Goal: Find specific page/section: Find specific page/section

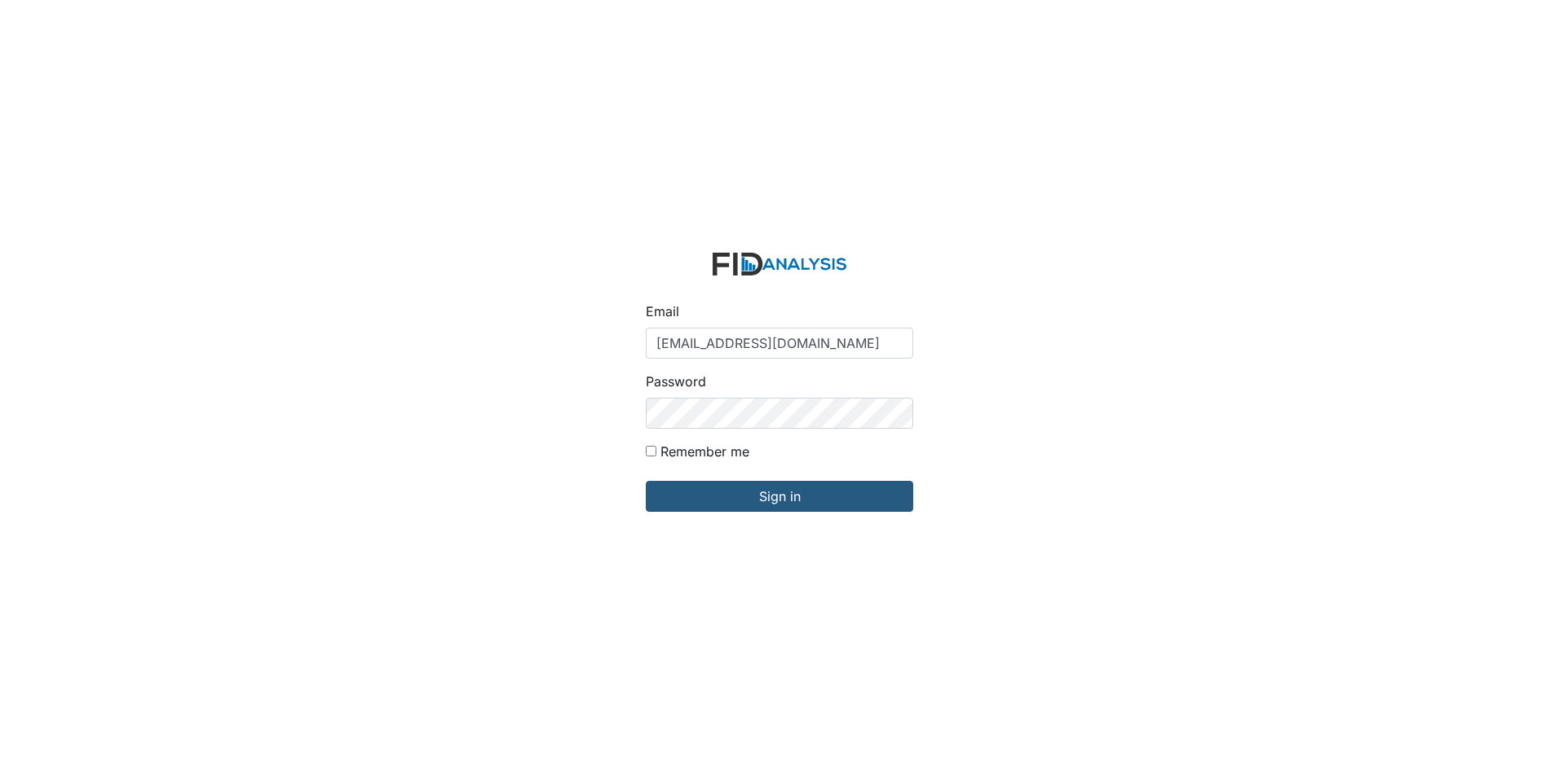
type input "[EMAIL_ADDRESS][DOMAIN_NAME]"
click at [646, 481] on input "Sign in" at bounding box center [779, 496] width 267 height 31
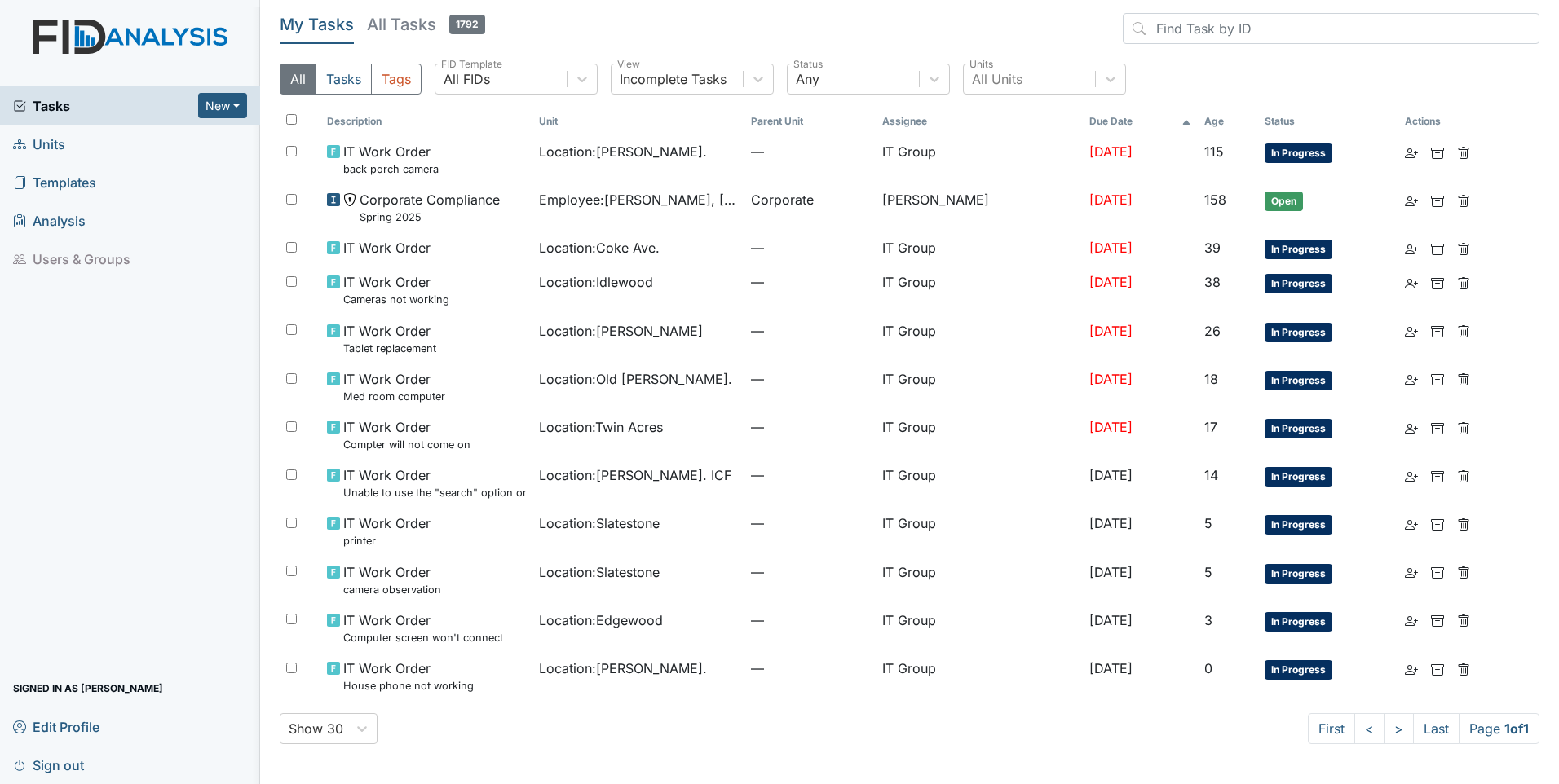
click at [74, 212] on span "Analysis" at bounding box center [49, 220] width 73 height 25
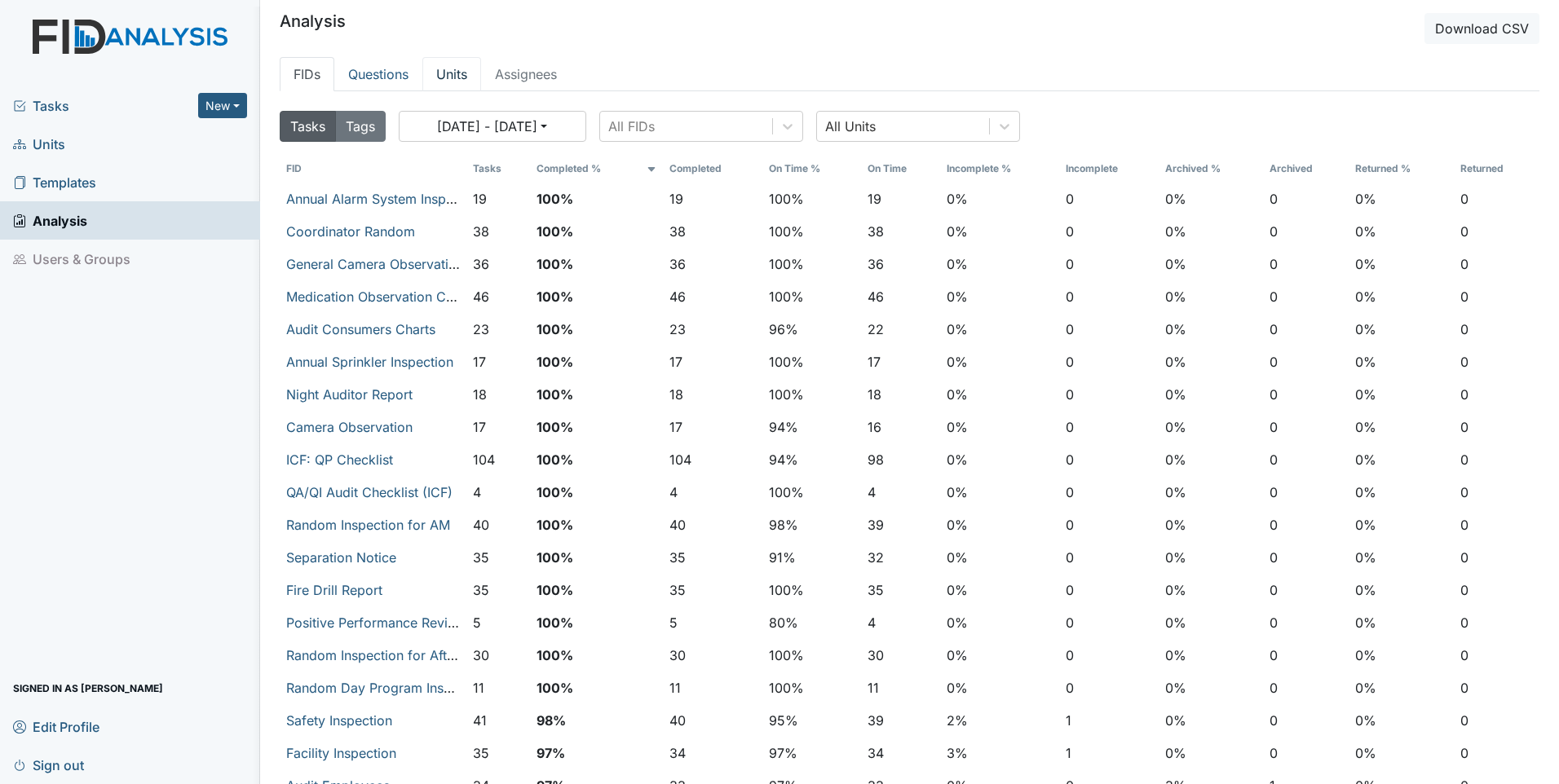
click at [463, 73] on link "Units" at bounding box center [452, 74] width 58 height 34
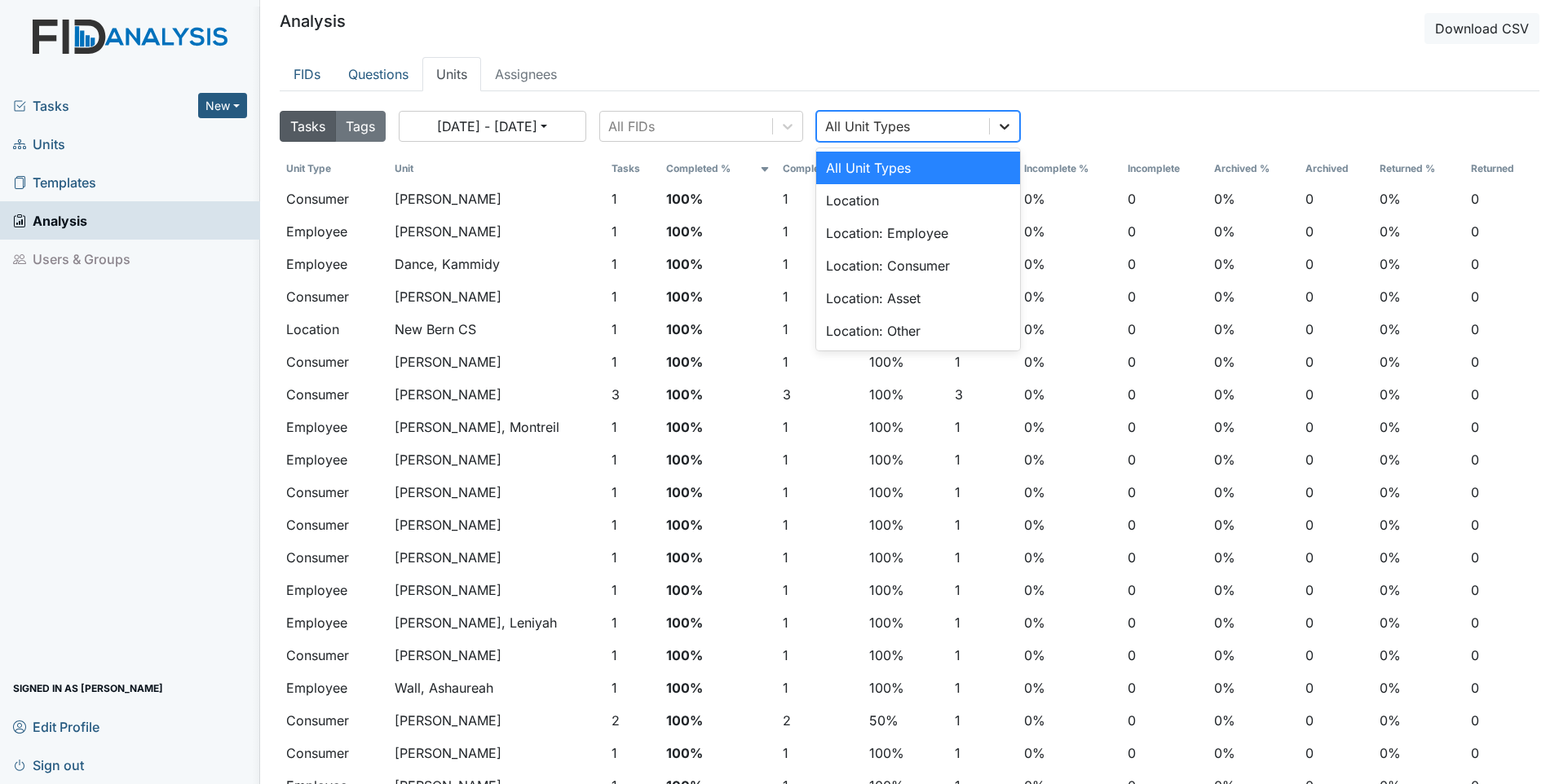
click at [1013, 131] on icon at bounding box center [1005, 126] width 16 height 16
click at [792, 127] on icon at bounding box center [787, 127] width 10 height 5
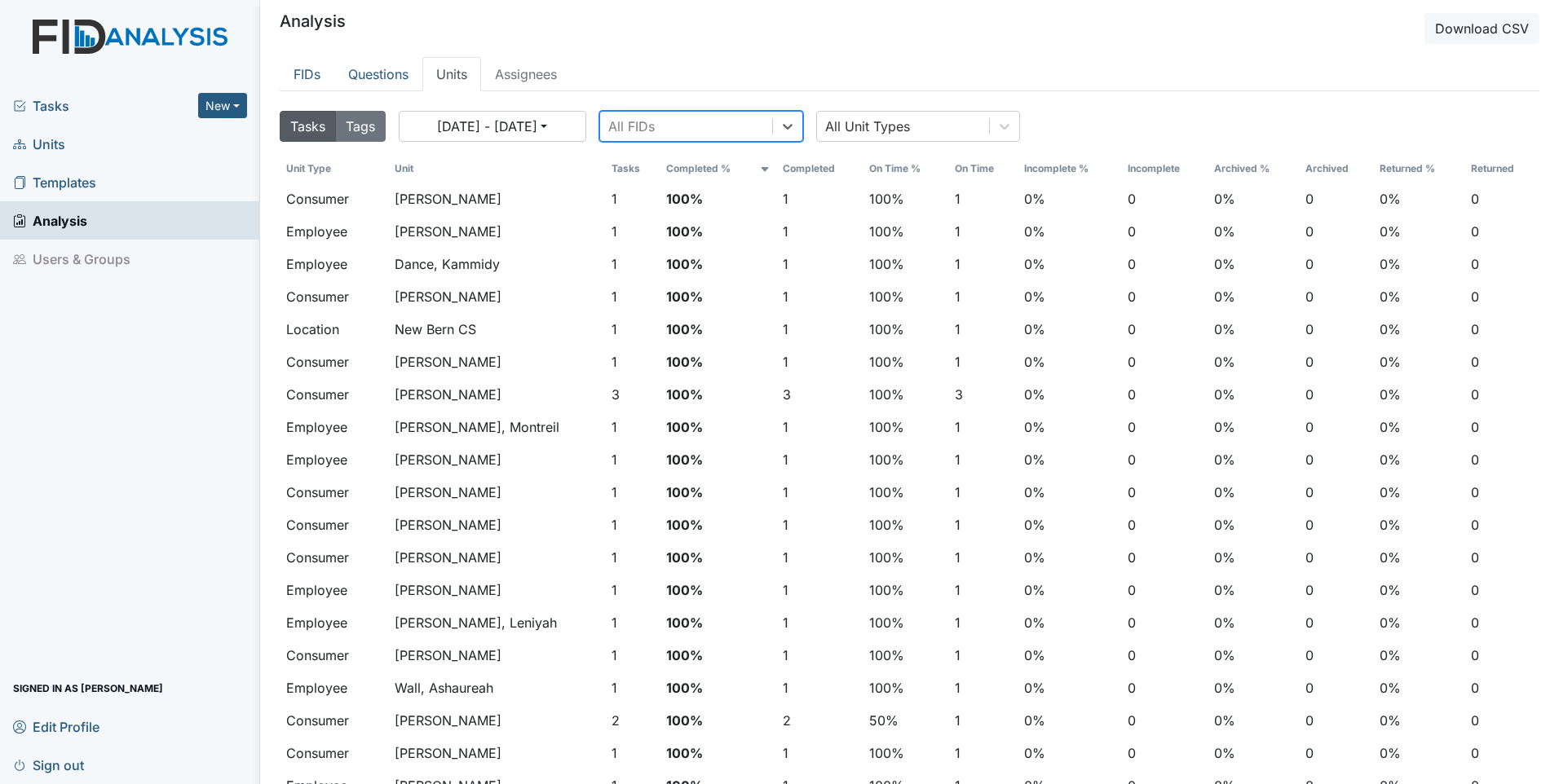
click at [744, 127] on div "All FIDs" at bounding box center [685, 126] width 172 height 30
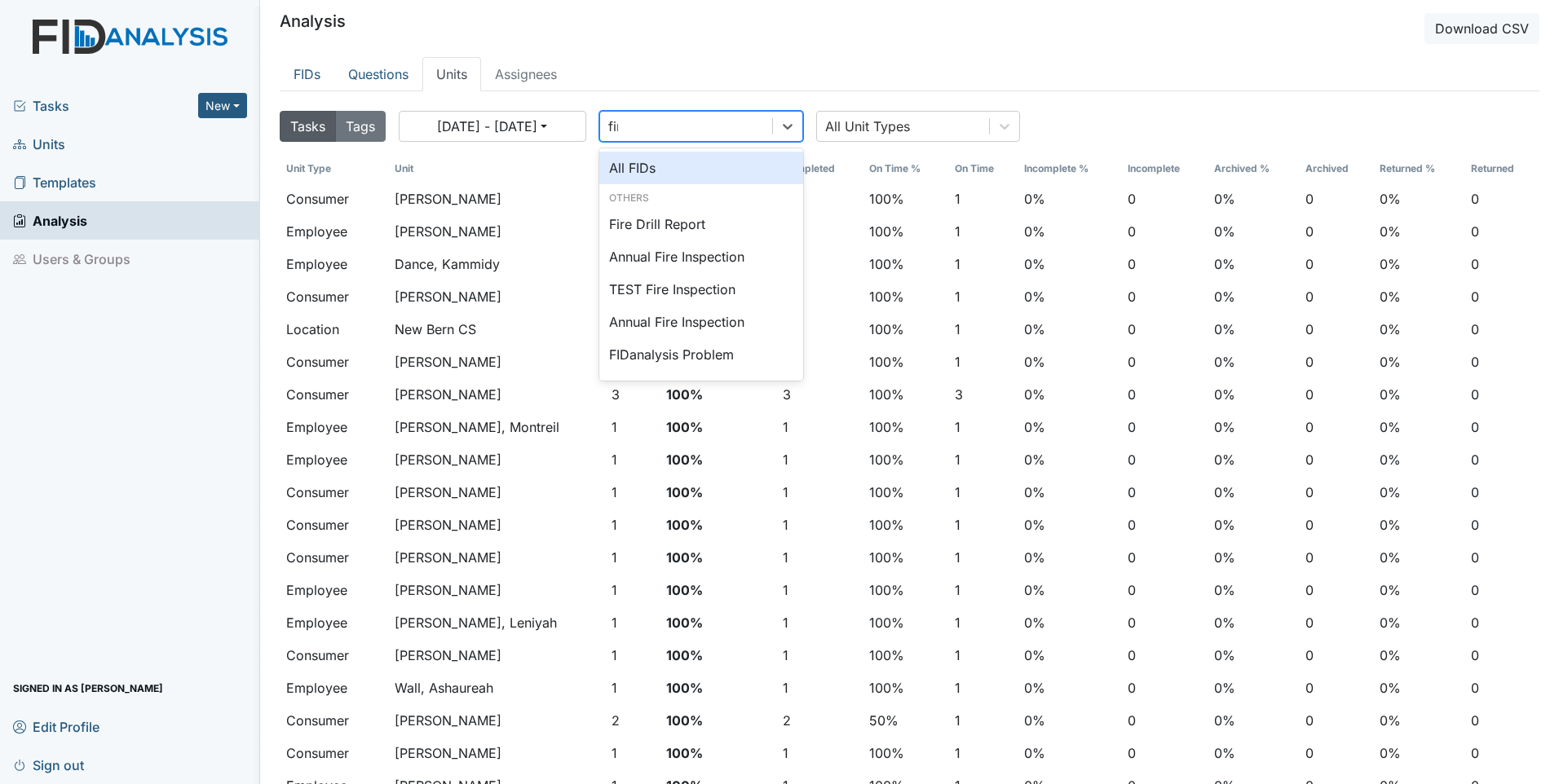
type input "fire"
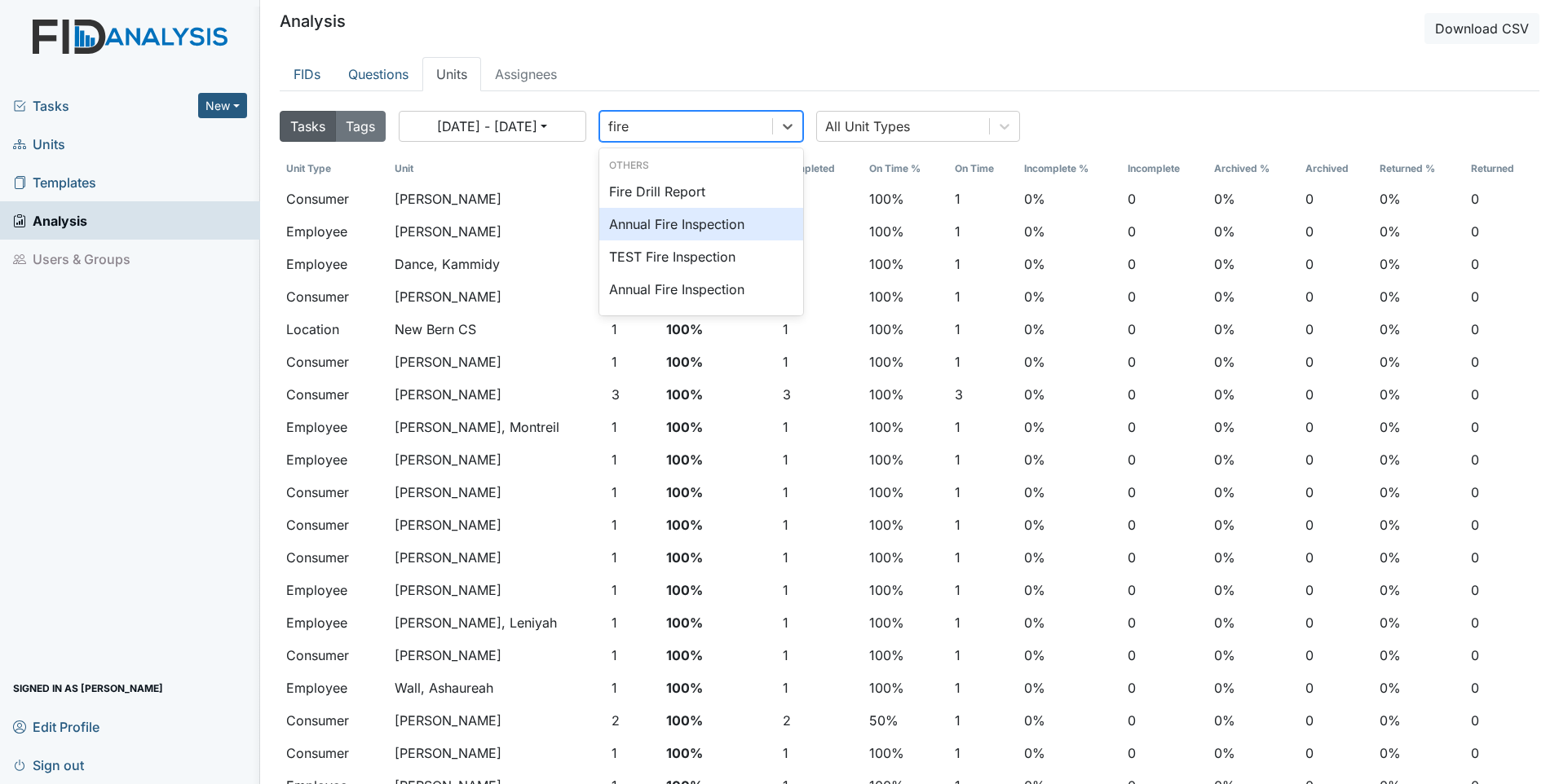
click at [671, 228] on div "Annual Fire Inspection" at bounding box center [701, 224] width 204 height 32
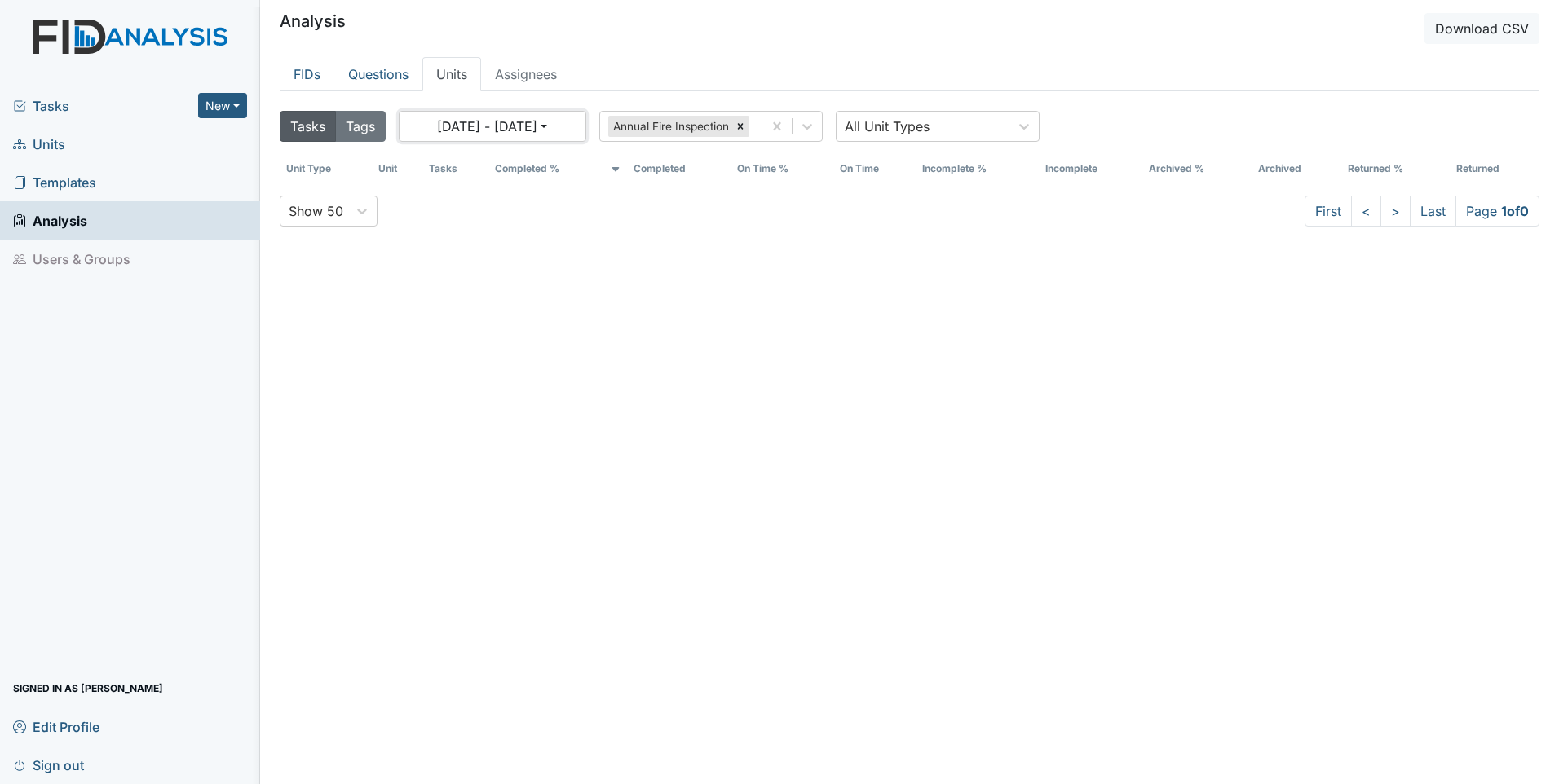
click at [580, 126] on button "09/06/2025 - 10/06/2025" at bounding box center [492, 126] width 187 height 31
select select "8"
select select "2025"
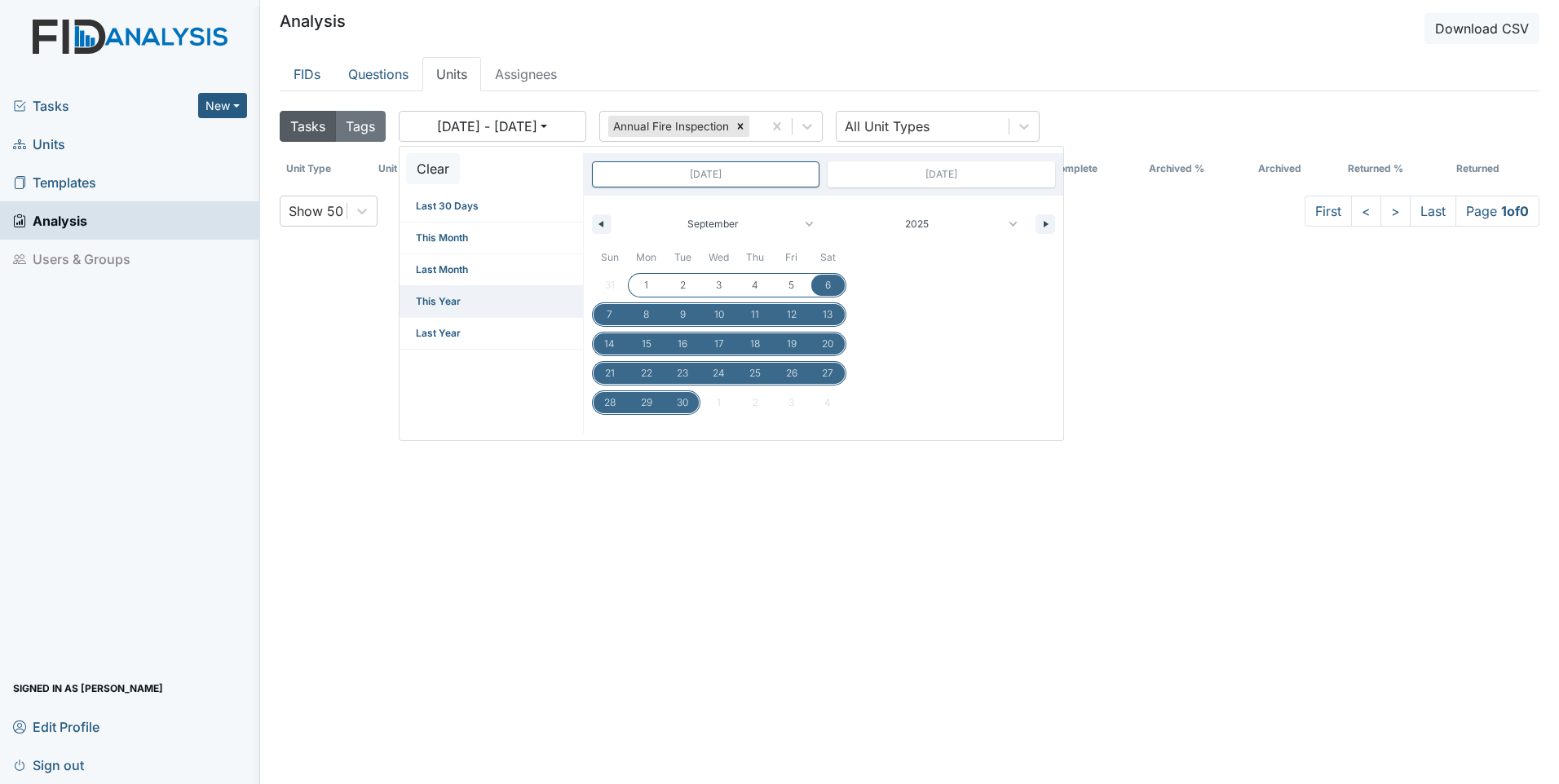
click at [421, 300] on span "This Year" at bounding box center [491, 301] width 184 height 31
type input "Dec 31, 2024"
type input "Dec 31, 2025"
select select "11"
select select "2024"
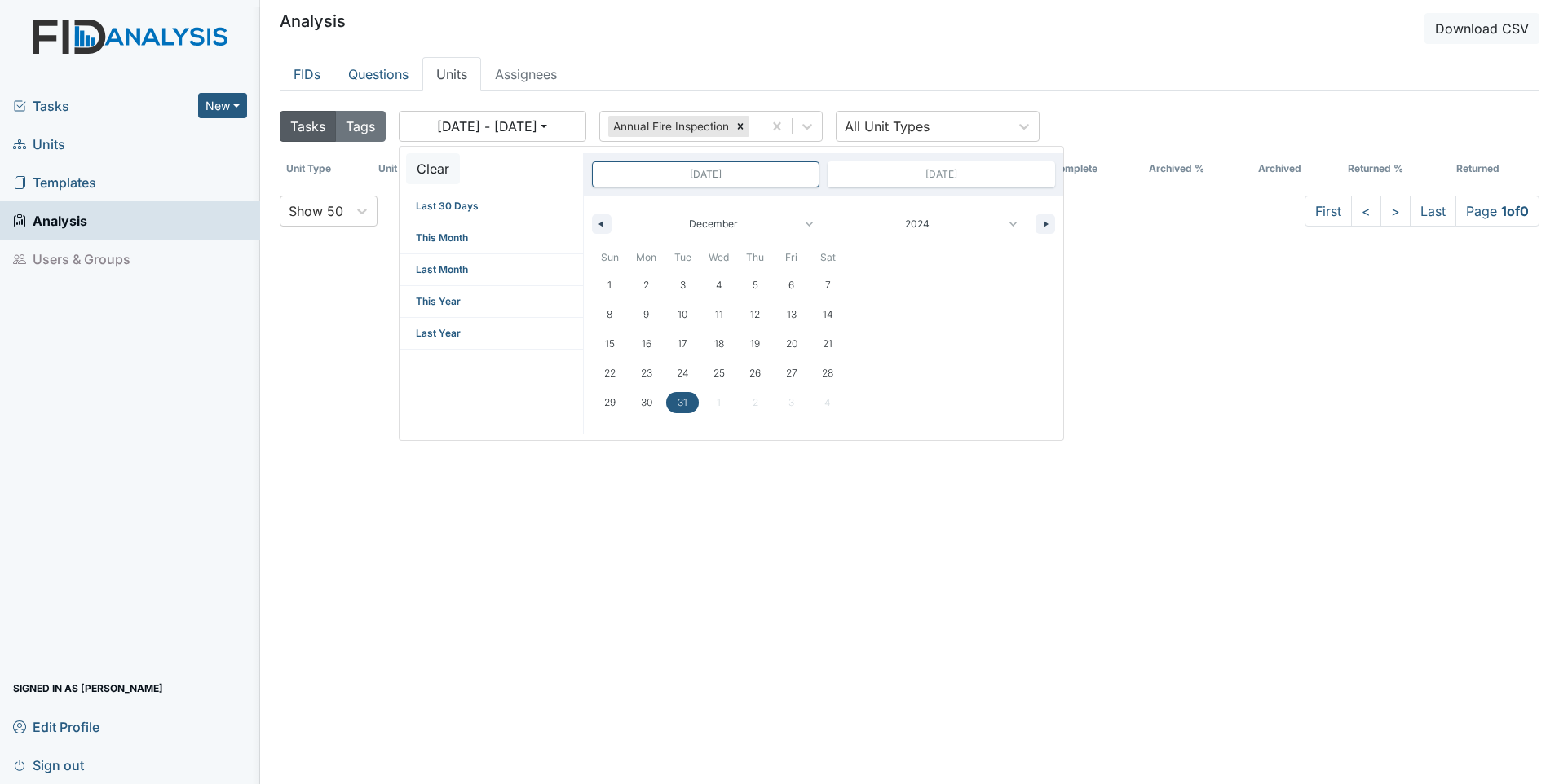
click at [338, 330] on div "Tasks Tags 01/01/2025 - 12/31/2025 Clear Last 30 Days This Month Last Month Thi…" at bounding box center [909, 483] width 1260 height 758
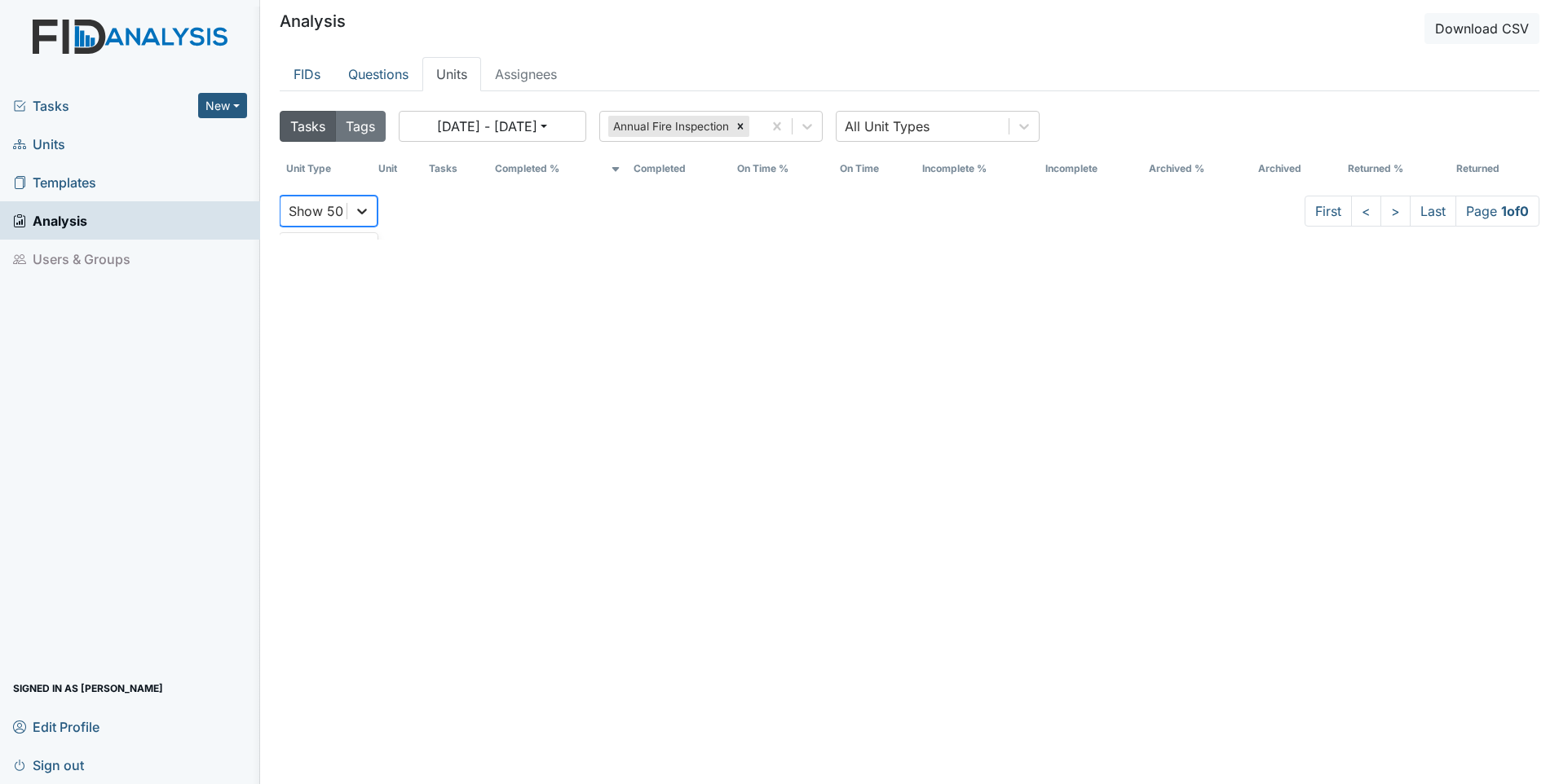
click at [363, 214] on icon at bounding box center [362, 211] width 16 height 16
click at [808, 126] on icon at bounding box center [807, 126] width 16 height 16
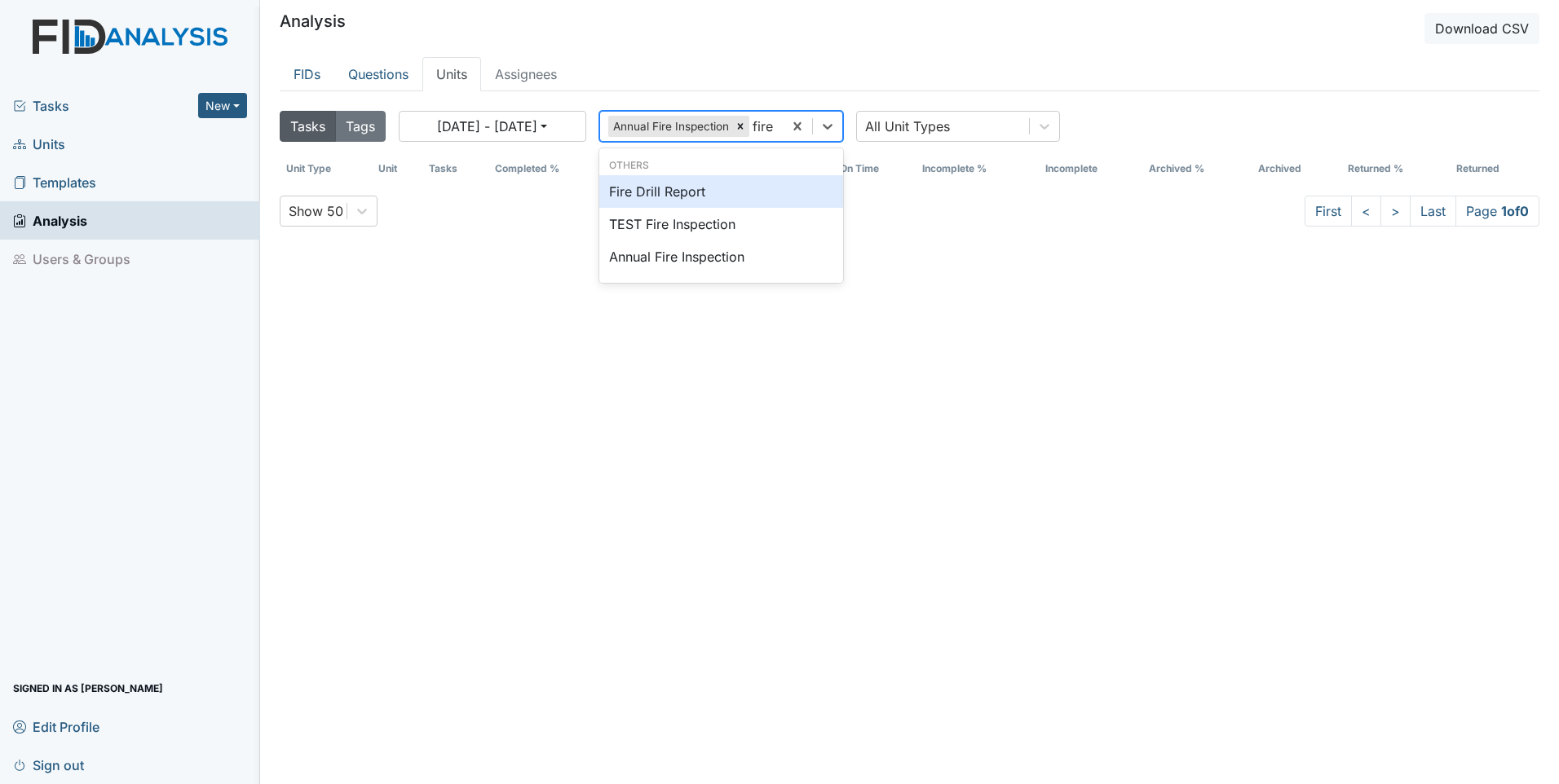
type input "fir"
click at [676, 194] on div "Fire Drill Report" at bounding box center [717, 192] width 237 height 32
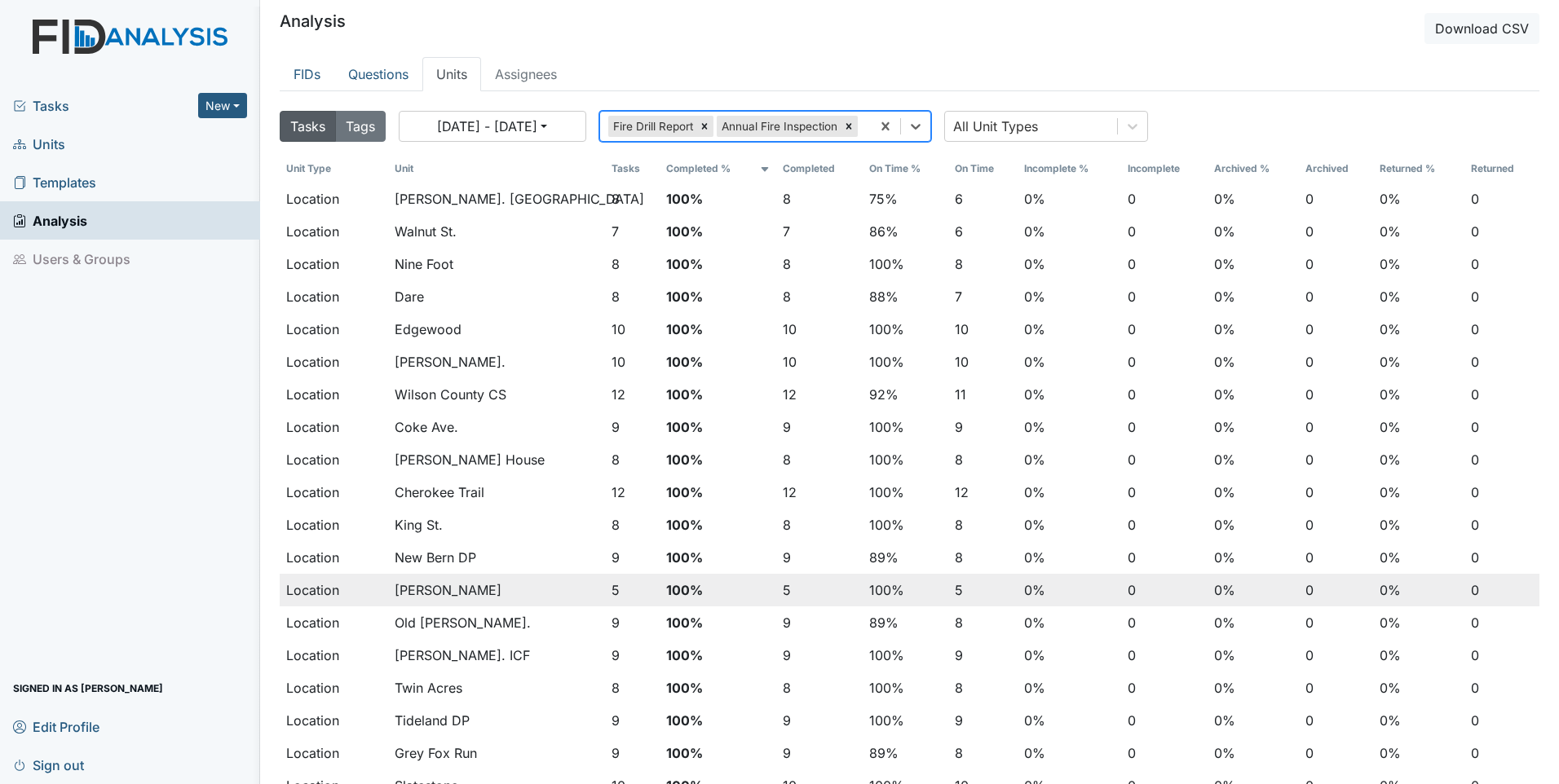
scroll to position [82, 0]
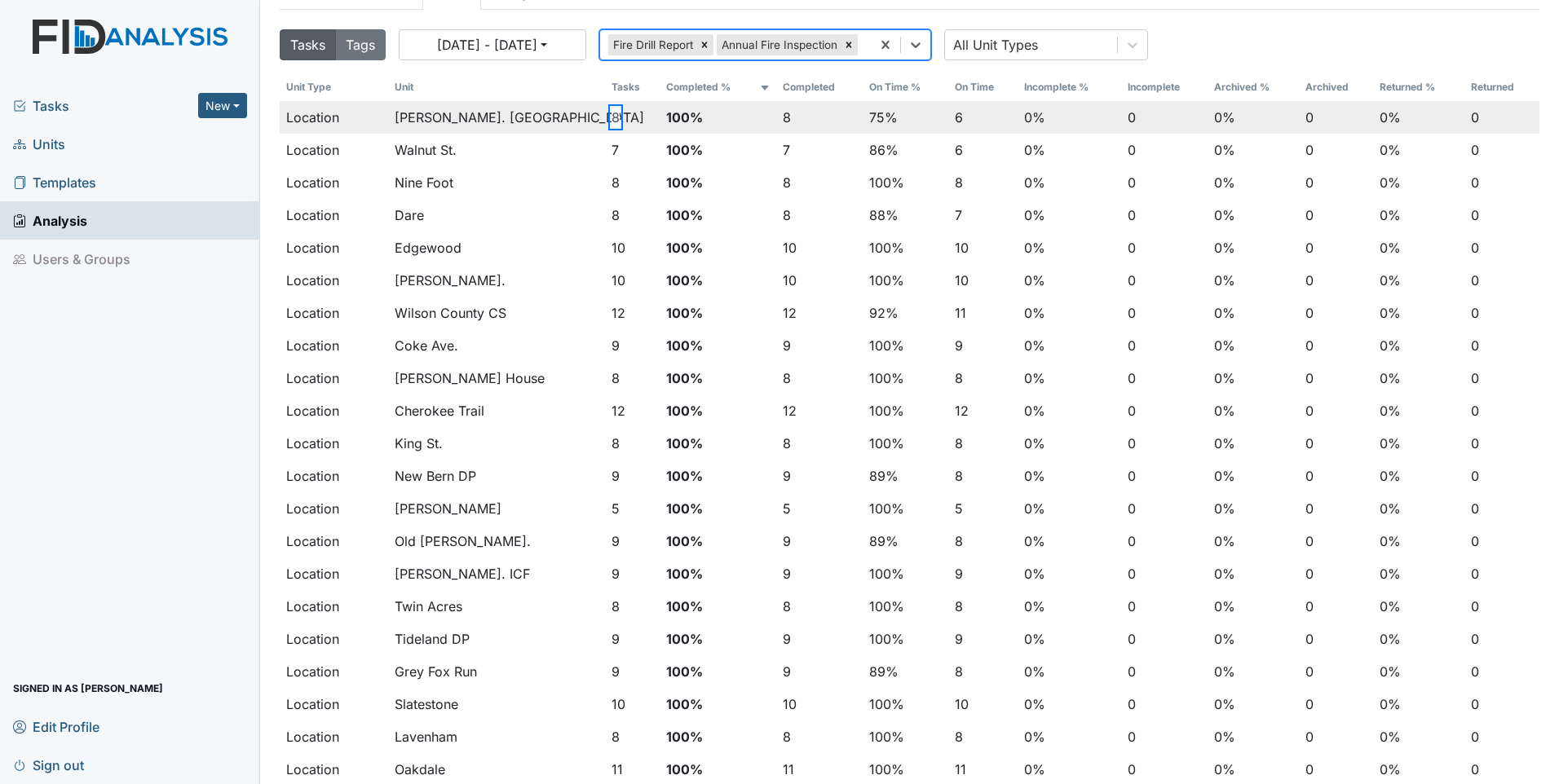
click at [612, 119] on button "8" at bounding box center [615, 118] width 8 height 20
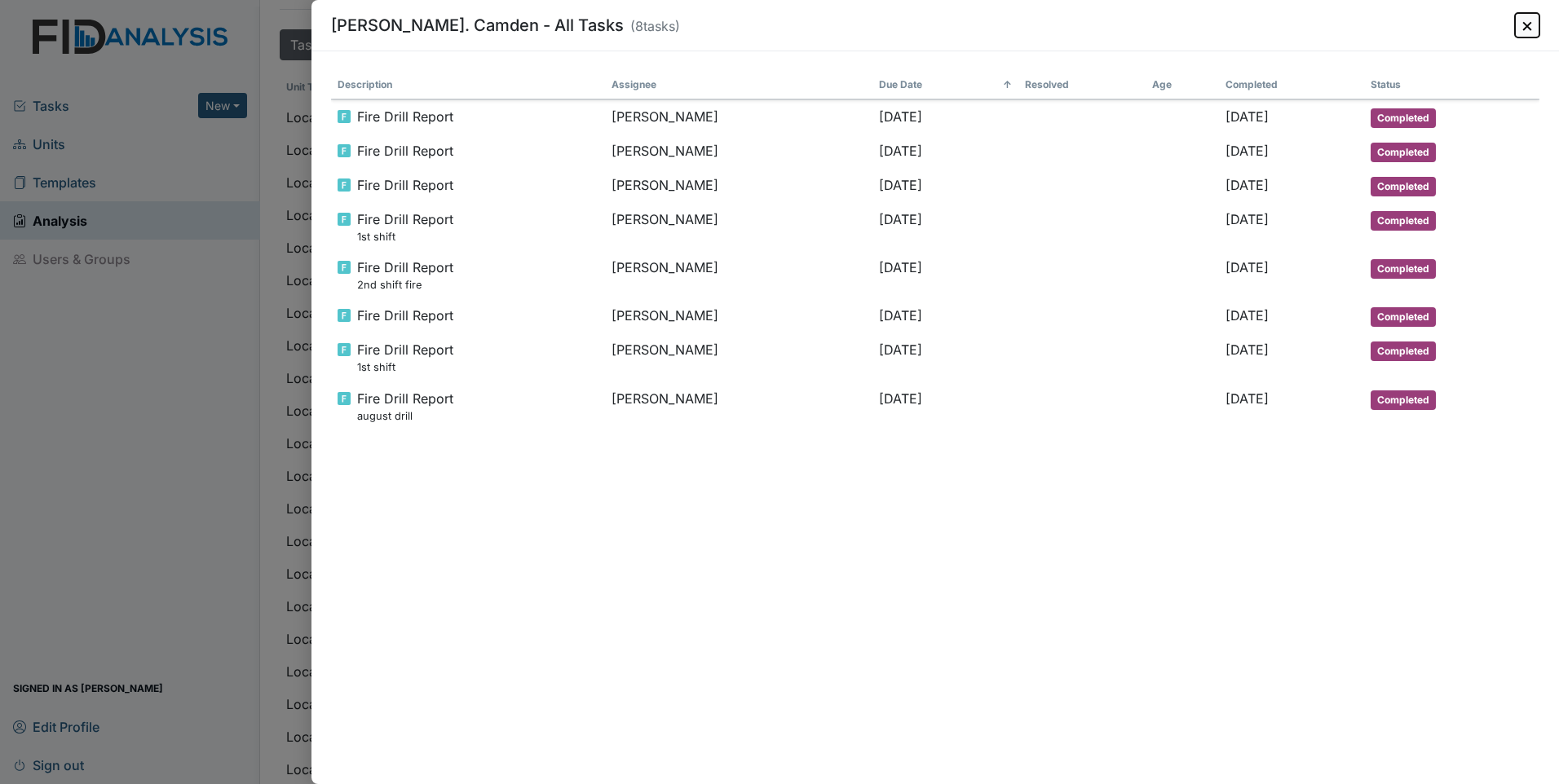
click at [1531, 26] on button "×" at bounding box center [1527, 25] width 24 height 24
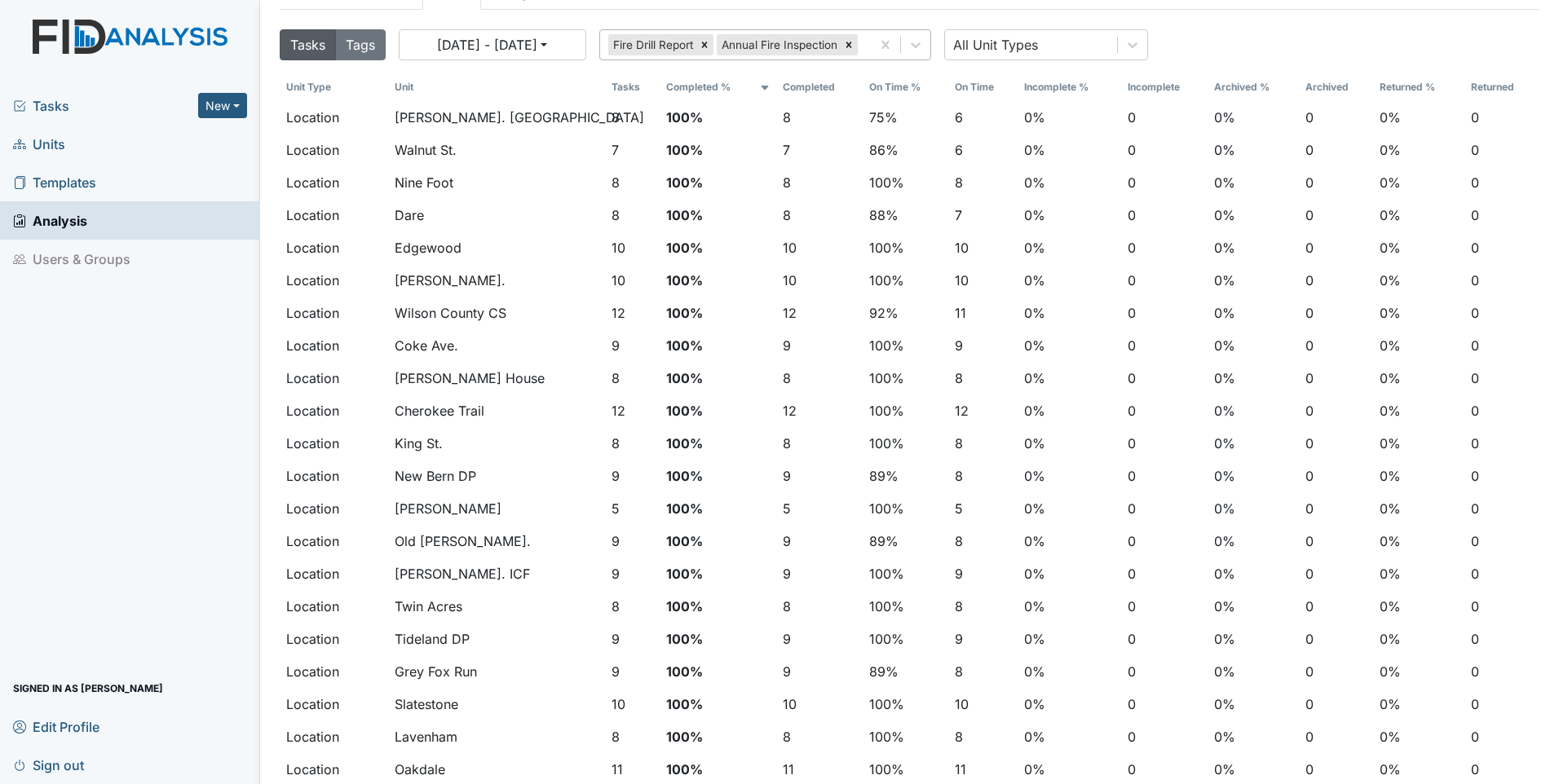
click at [662, 44] on div "Fire Drill Report" at bounding box center [651, 45] width 87 height 22
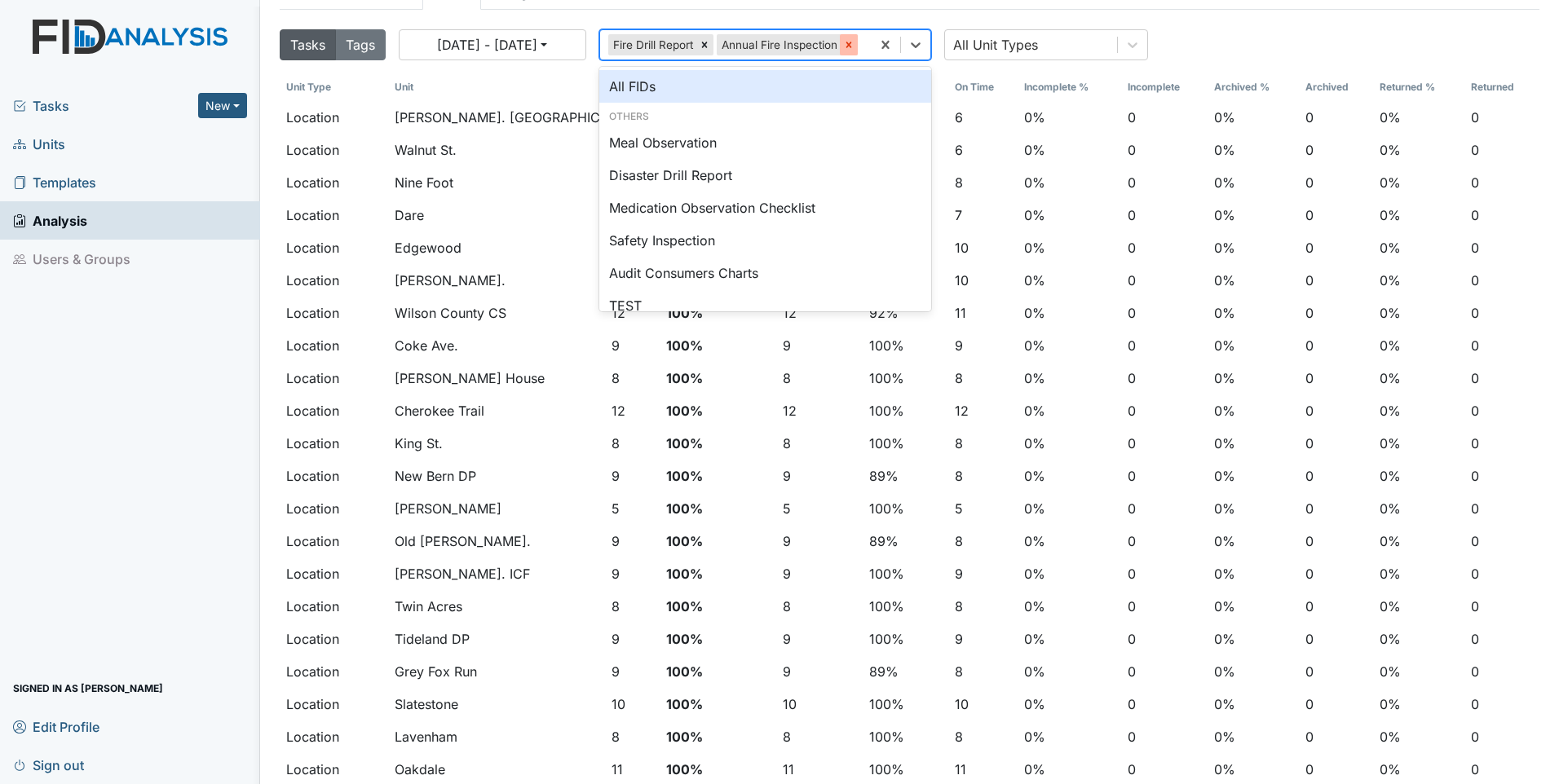
click at [851, 46] on icon at bounding box center [848, 44] width 5 height 5
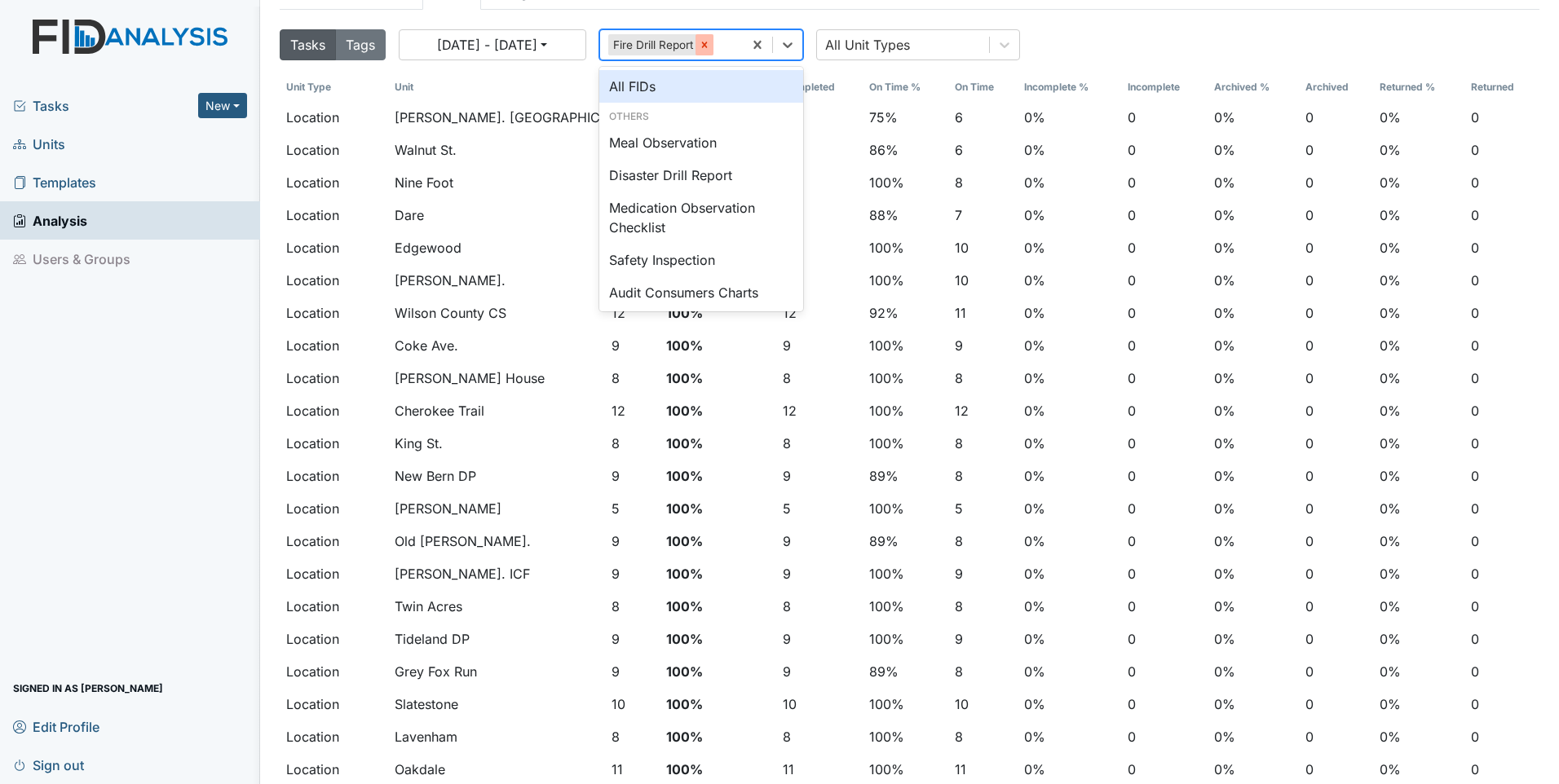
click at [706, 45] on icon at bounding box center [704, 44] width 5 height 5
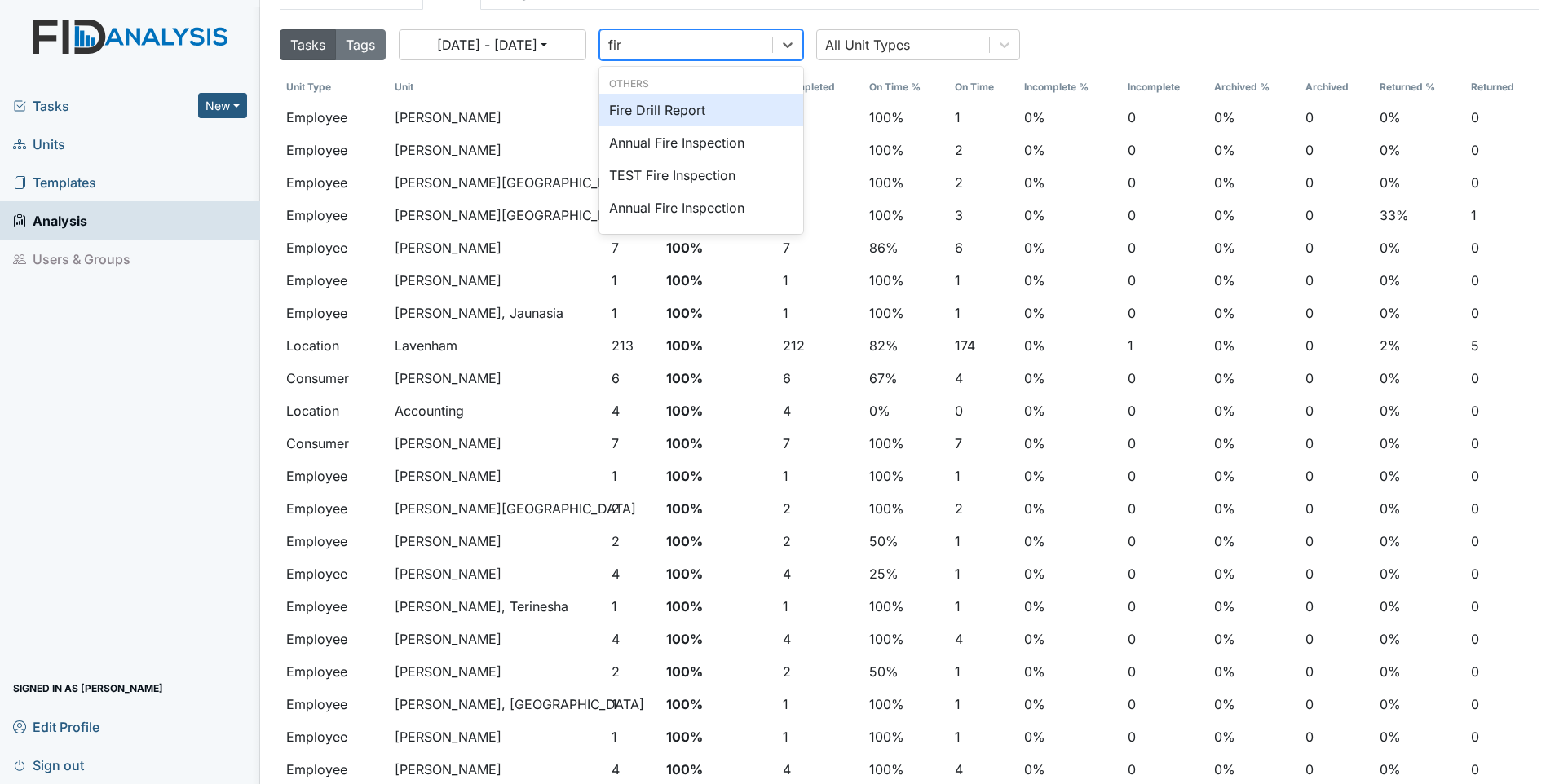
type input "fire"
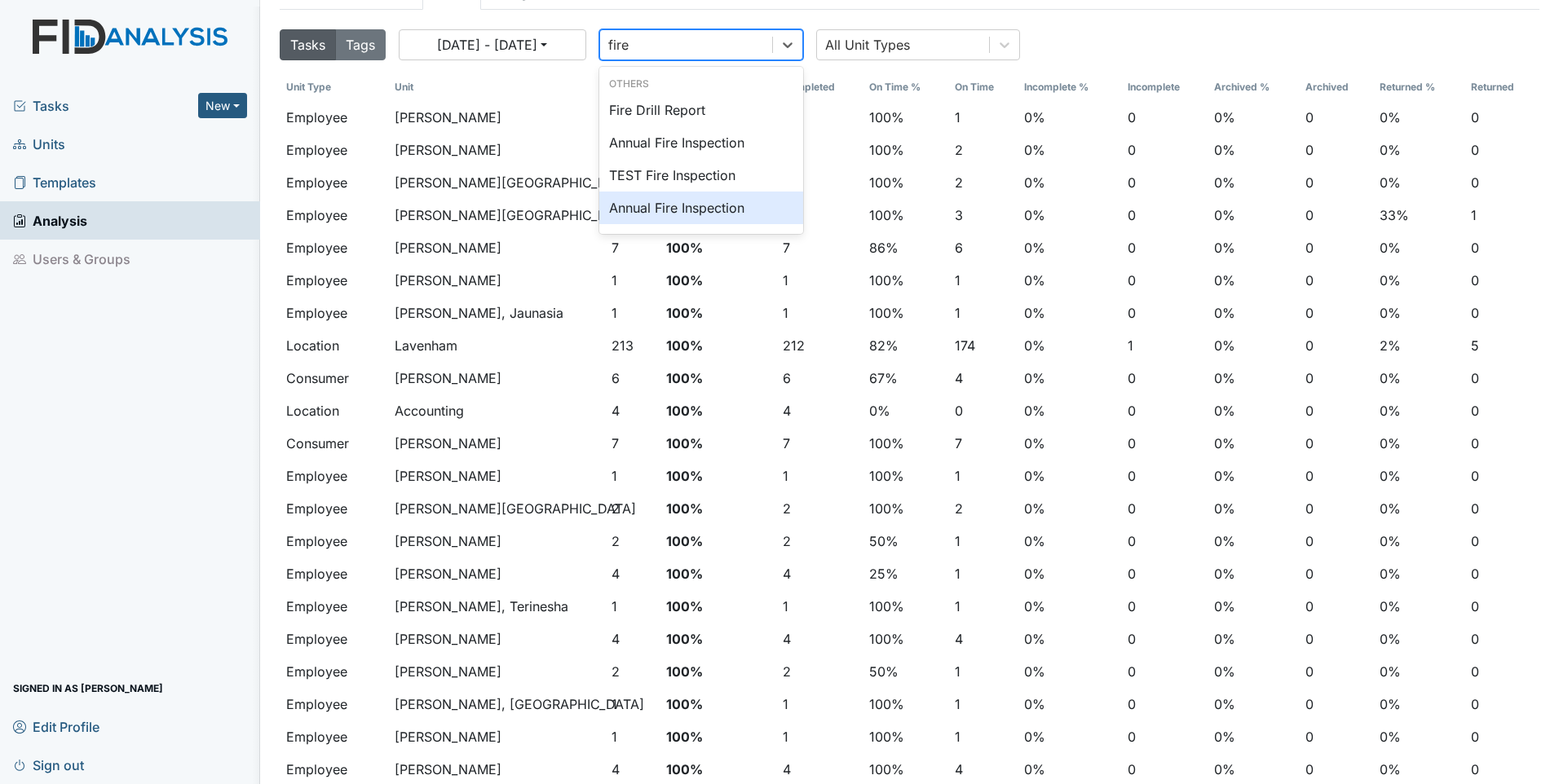
click at [681, 209] on div "Annual Fire Inspection" at bounding box center [701, 208] width 204 height 32
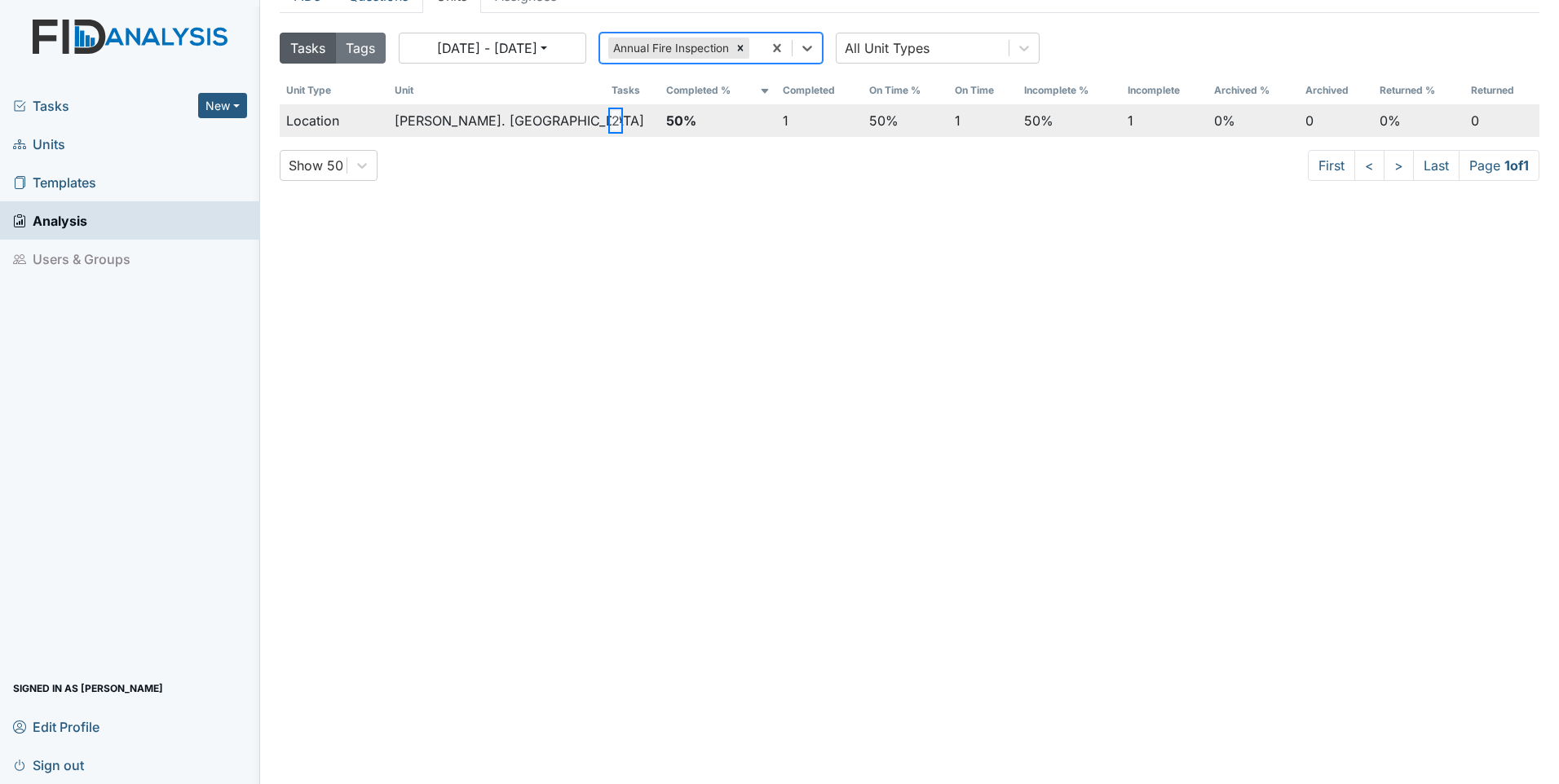
click at [612, 127] on button "2" at bounding box center [615, 120] width 8 height 20
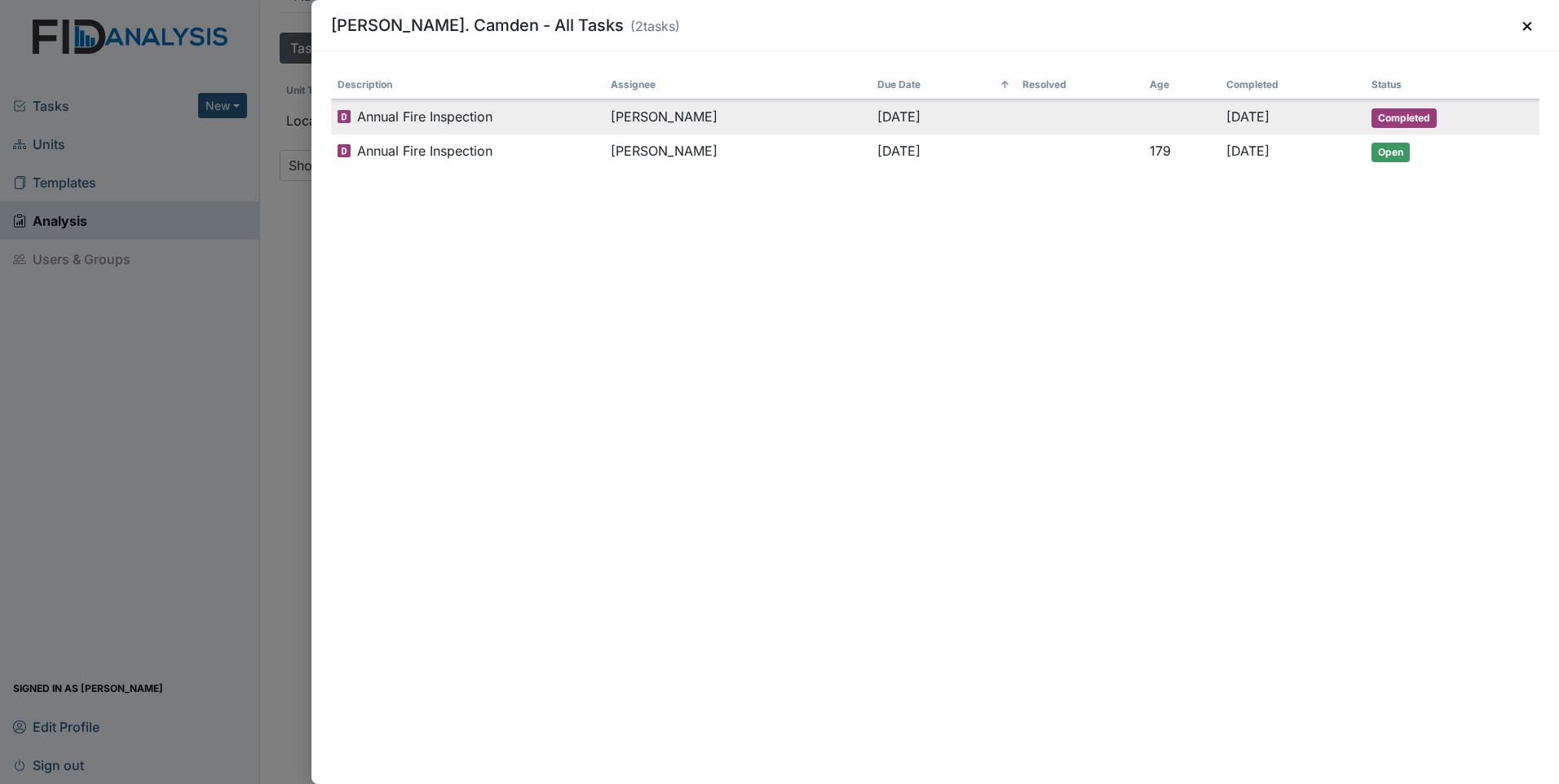
click at [461, 122] on span "Annual Fire Inspection" at bounding box center [425, 117] width 135 height 20
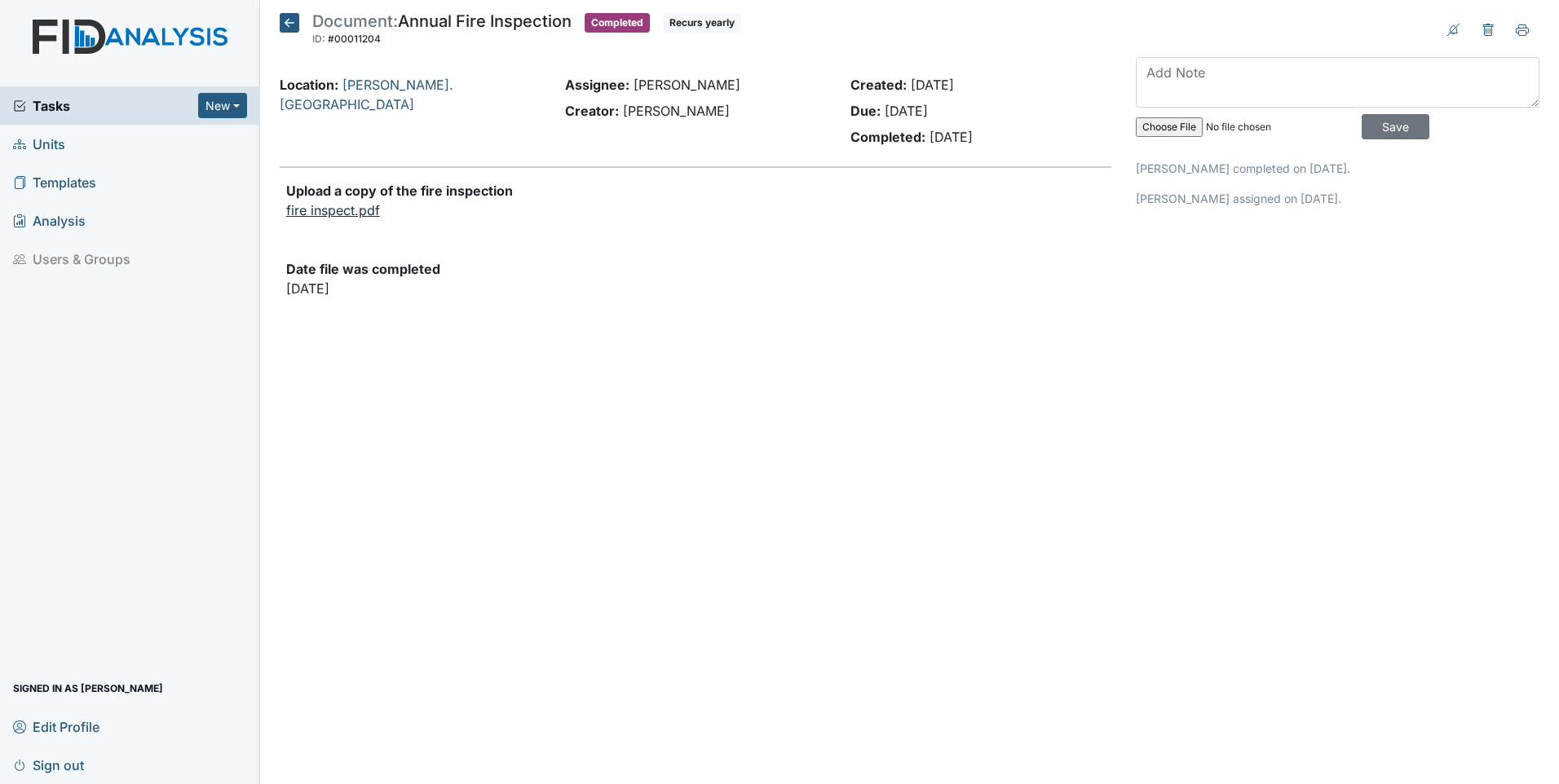
click at [322, 211] on link "fire inspect.pdf" at bounding box center [333, 210] width 94 height 16
click at [291, 22] on icon at bounding box center [290, 23] width 20 height 20
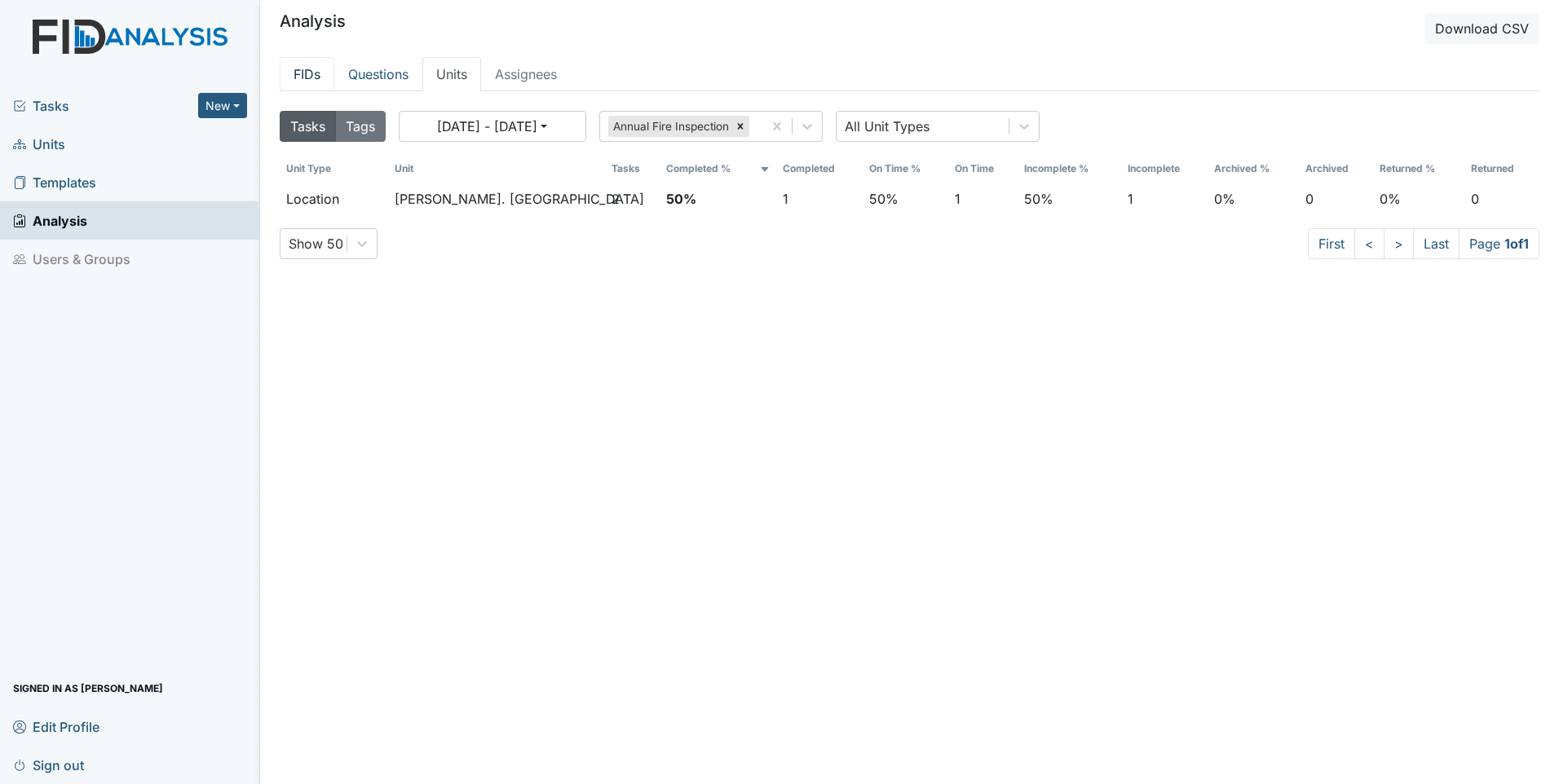
click at [316, 76] on link "FIDs" at bounding box center [307, 74] width 55 height 34
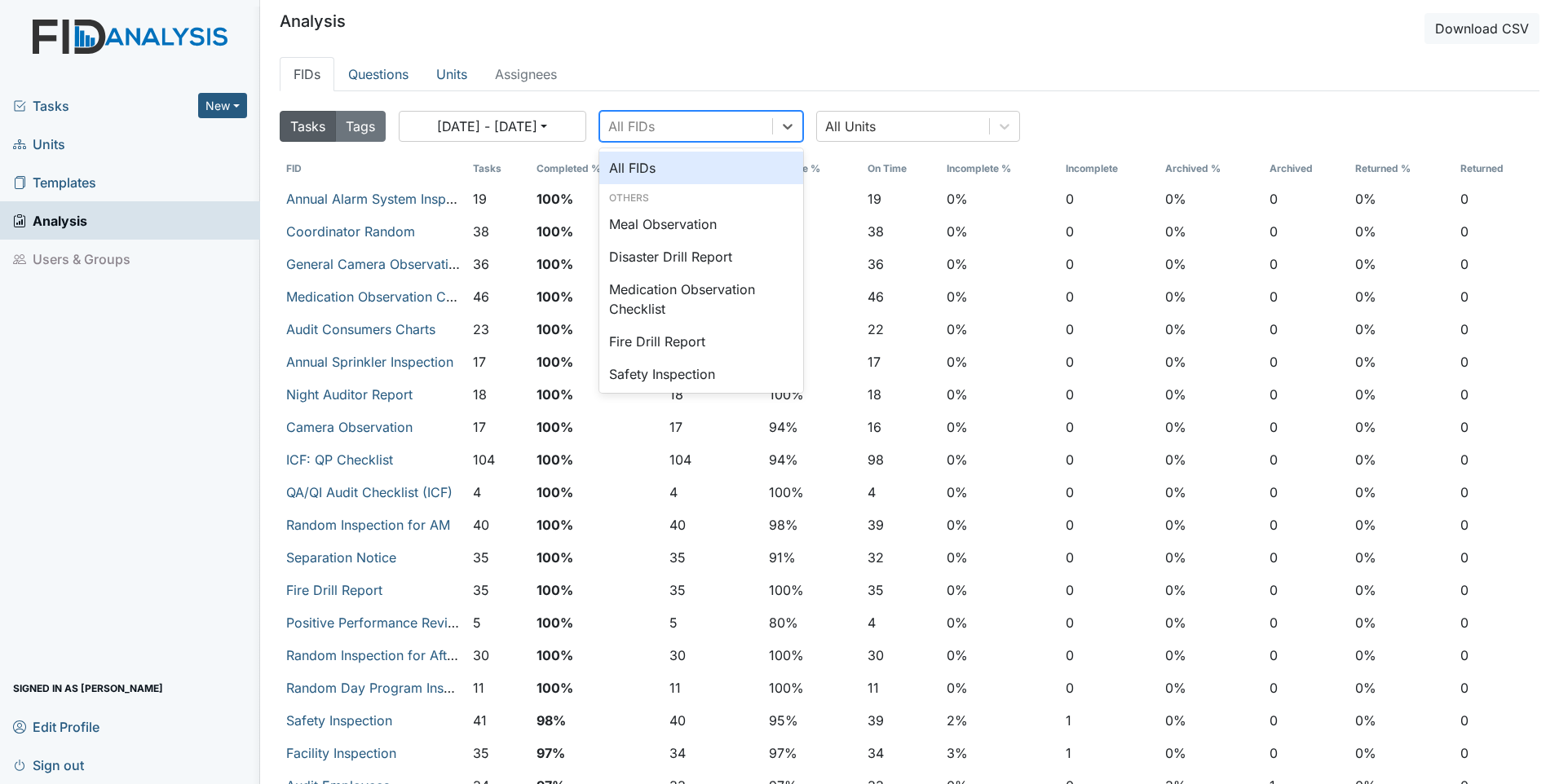
click at [671, 121] on div "All FIDs" at bounding box center [685, 126] width 172 height 30
type input "fir"
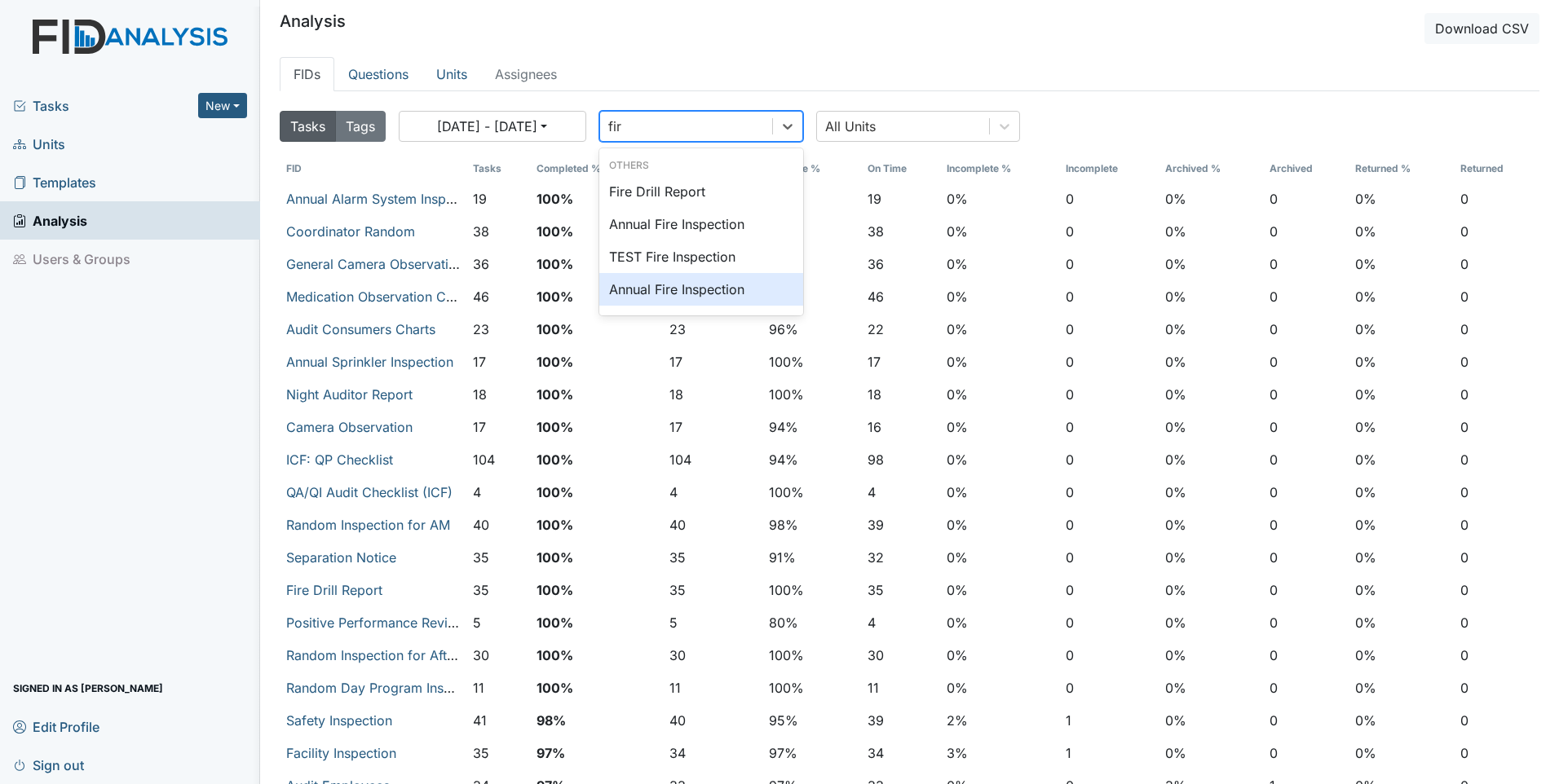
click at [691, 298] on div "Annual Fire Inspection" at bounding box center [701, 290] width 204 height 32
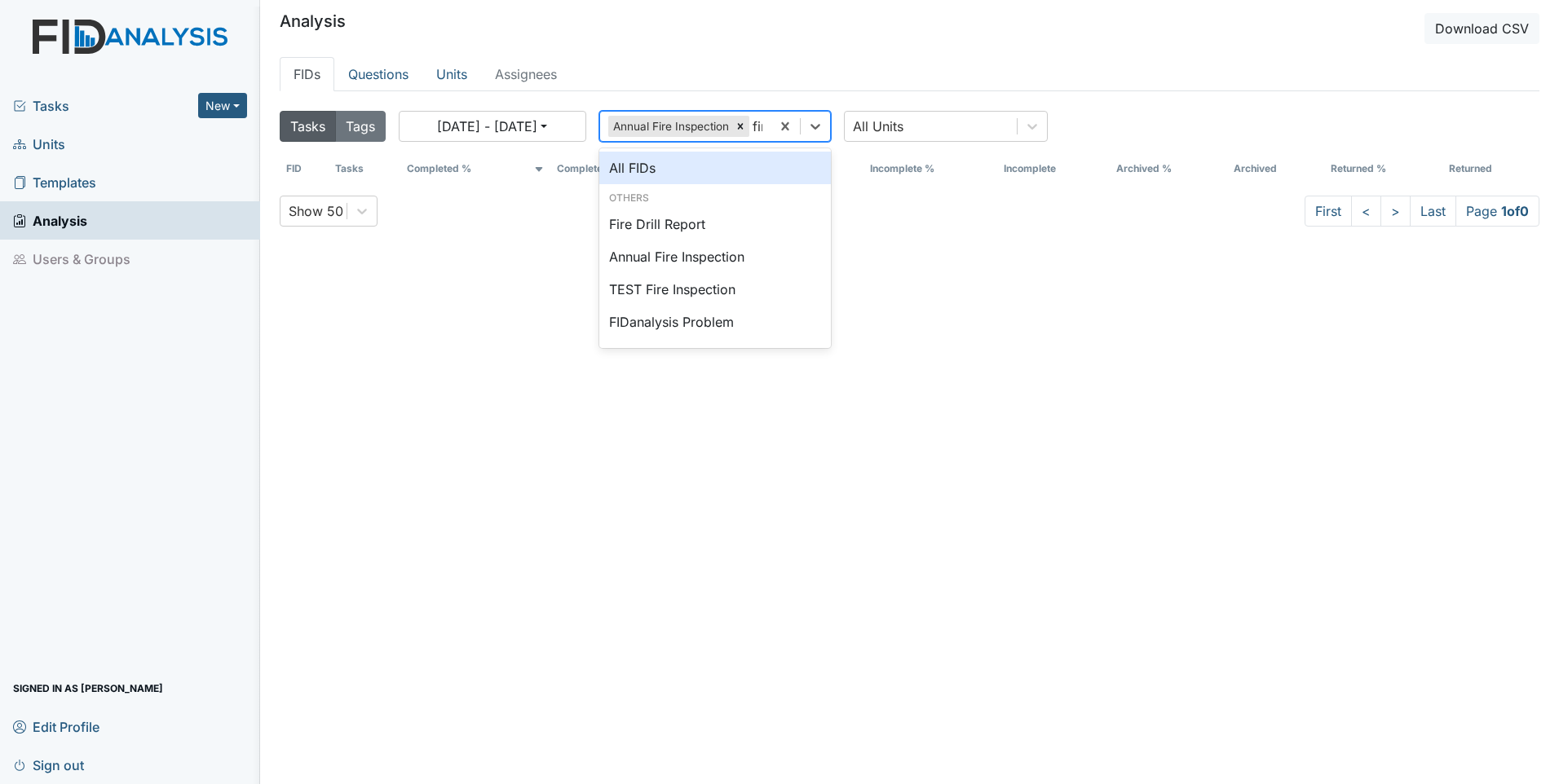
type input "fire"
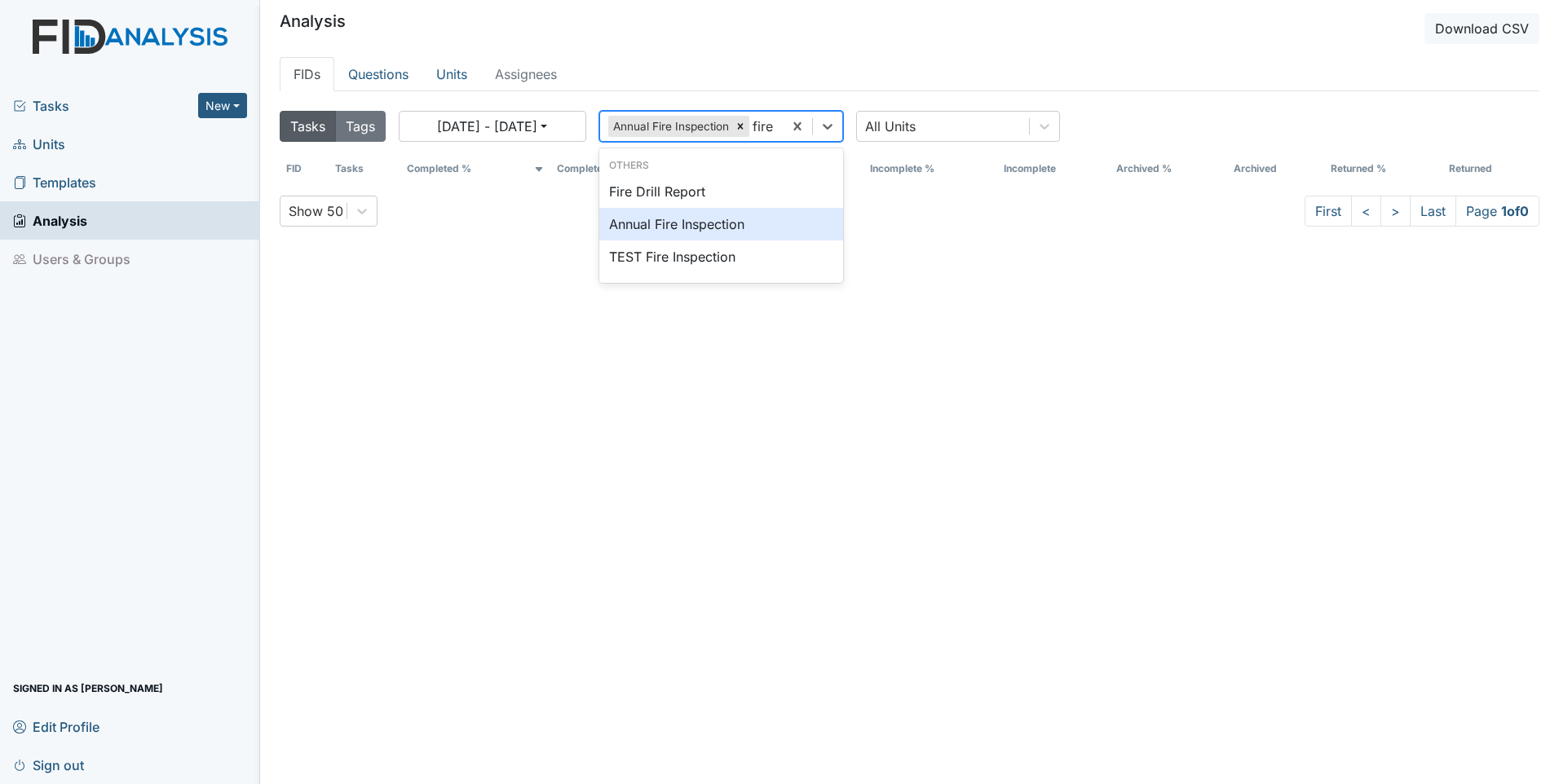
click at [715, 219] on div "Annual Fire Inspection" at bounding box center [721, 224] width 244 height 32
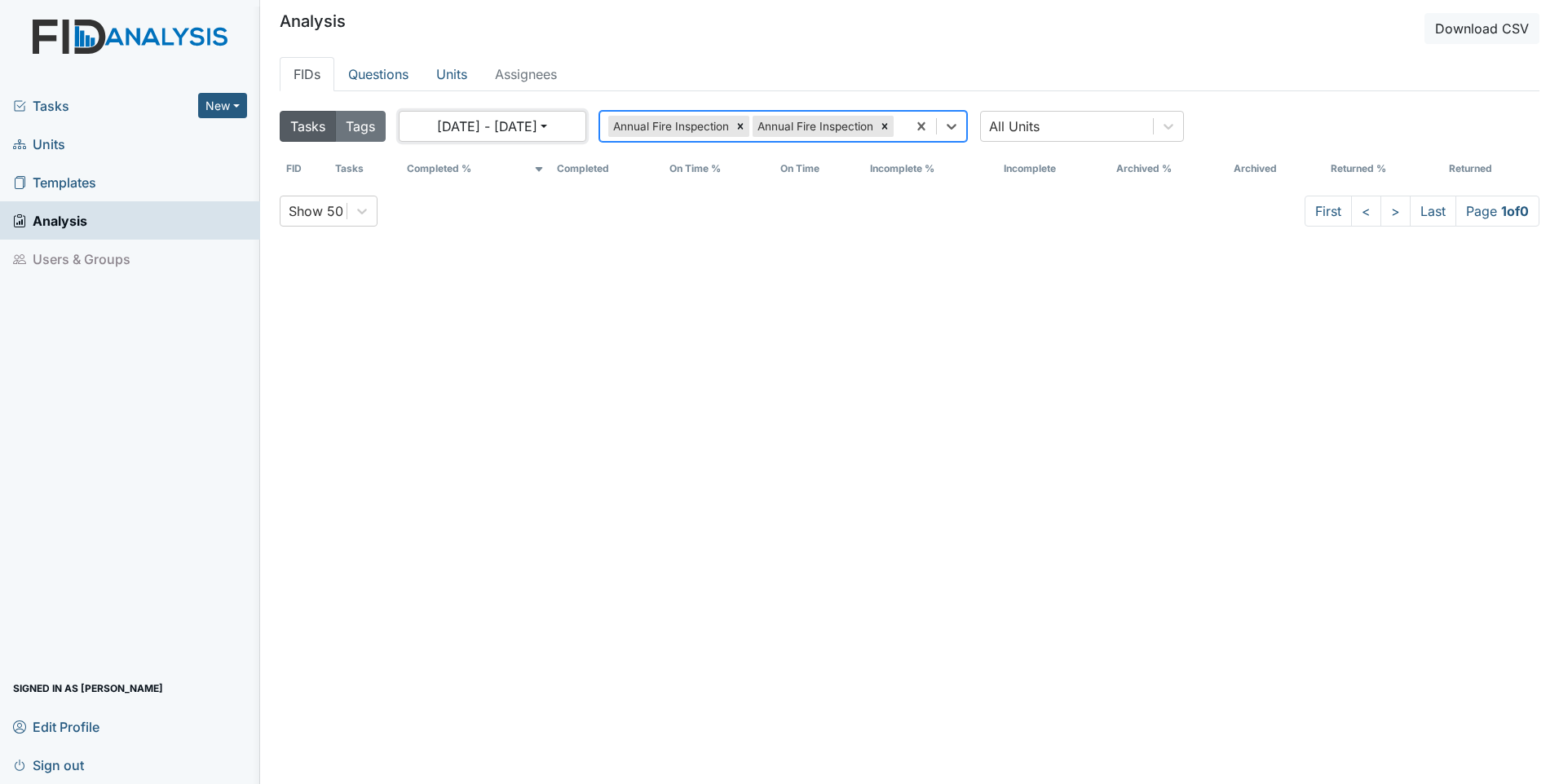
click at [497, 129] on button "[DATE] - [DATE]" at bounding box center [492, 126] width 187 height 31
select select "8"
select select "2025"
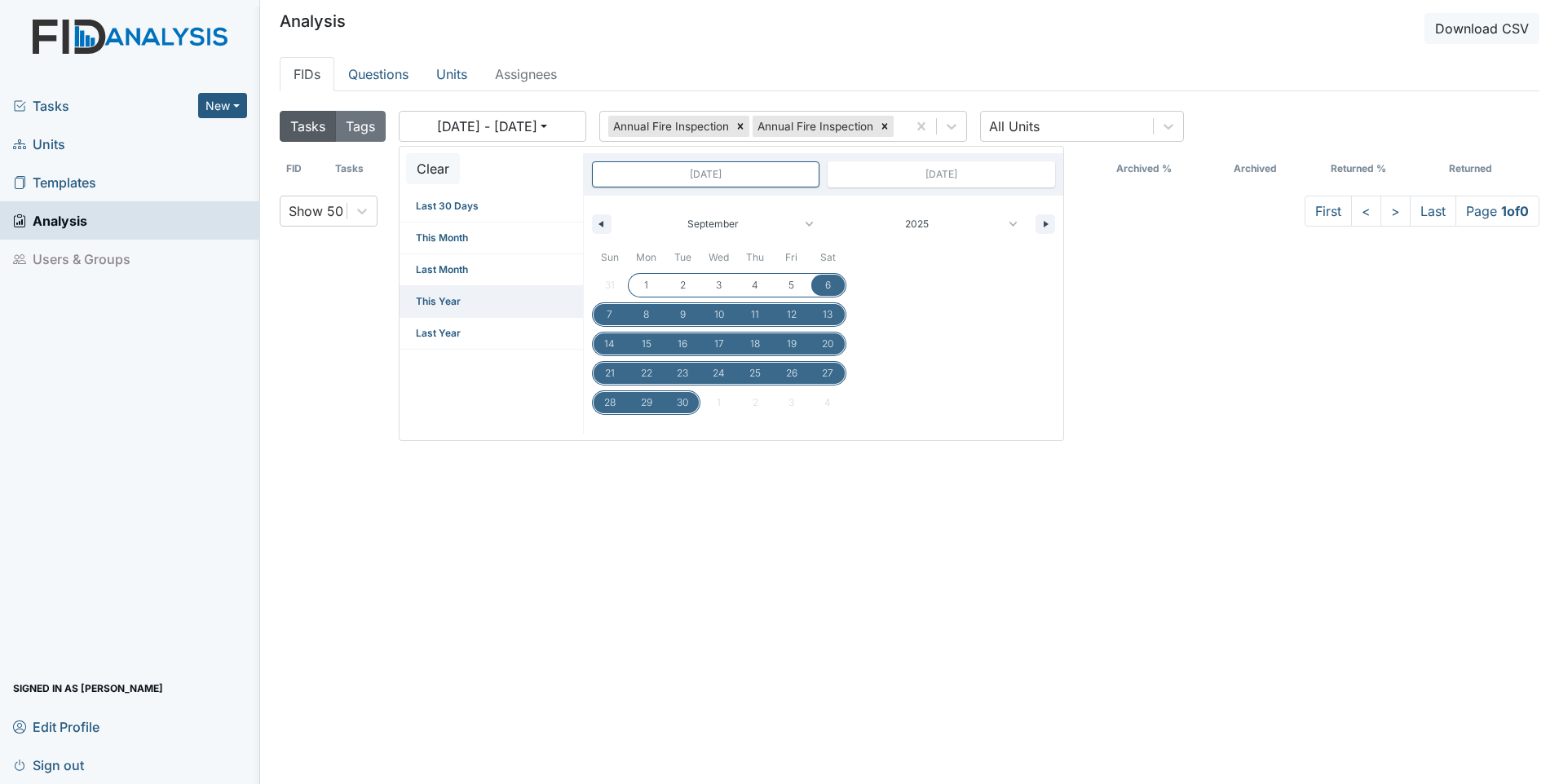
click at [489, 304] on span "This Year" at bounding box center [491, 301] width 184 height 31
type input "Dec 31, 2024"
type input "Dec 31, 2025"
select select "11"
select select "2024"
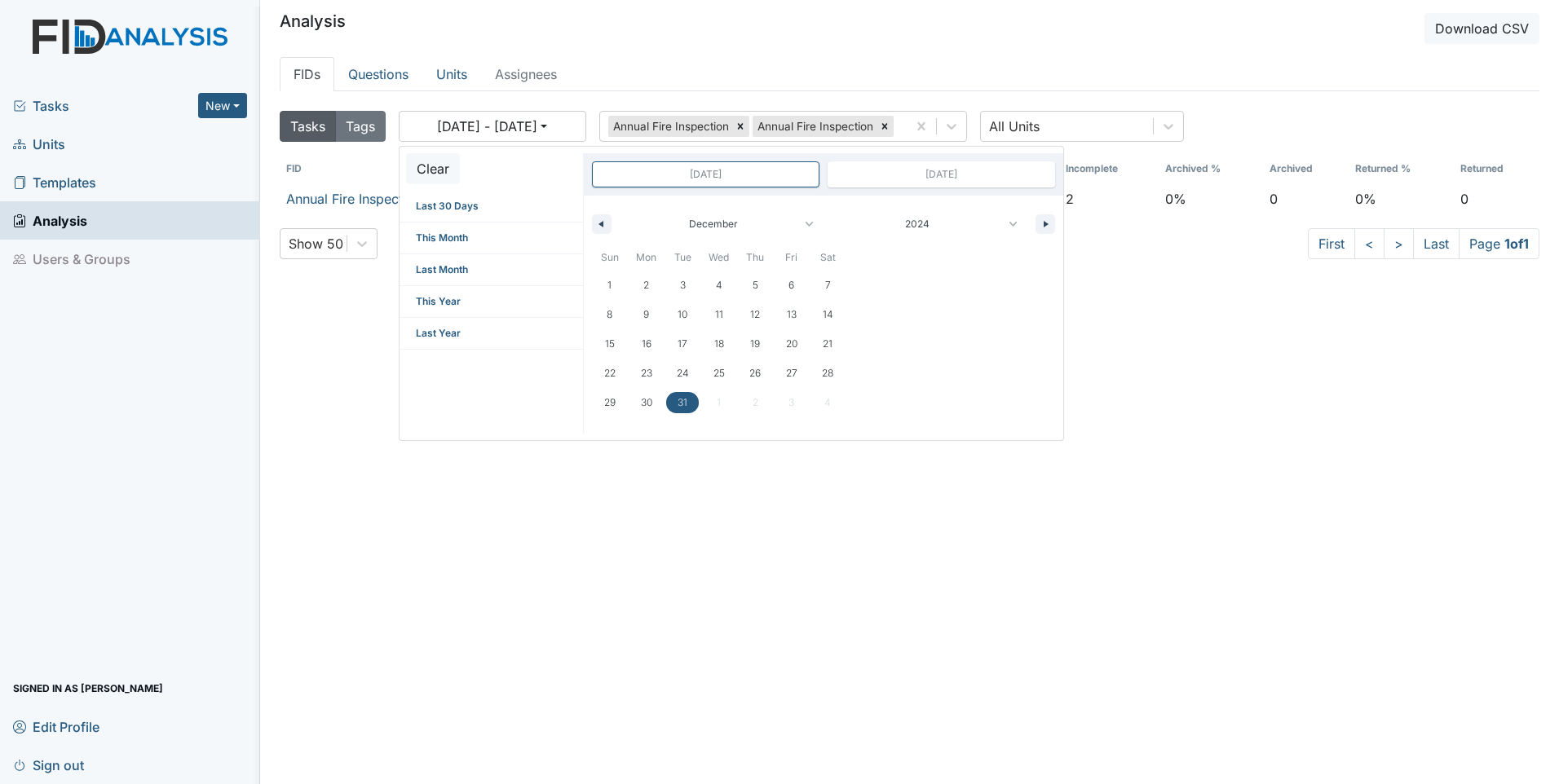
click at [378, 333] on div "Tasks Tags 01/01/2025 - 12/31/2025 Clear Last 30 Days This Month Last Month Thi…" at bounding box center [909, 483] width 1260 height 758
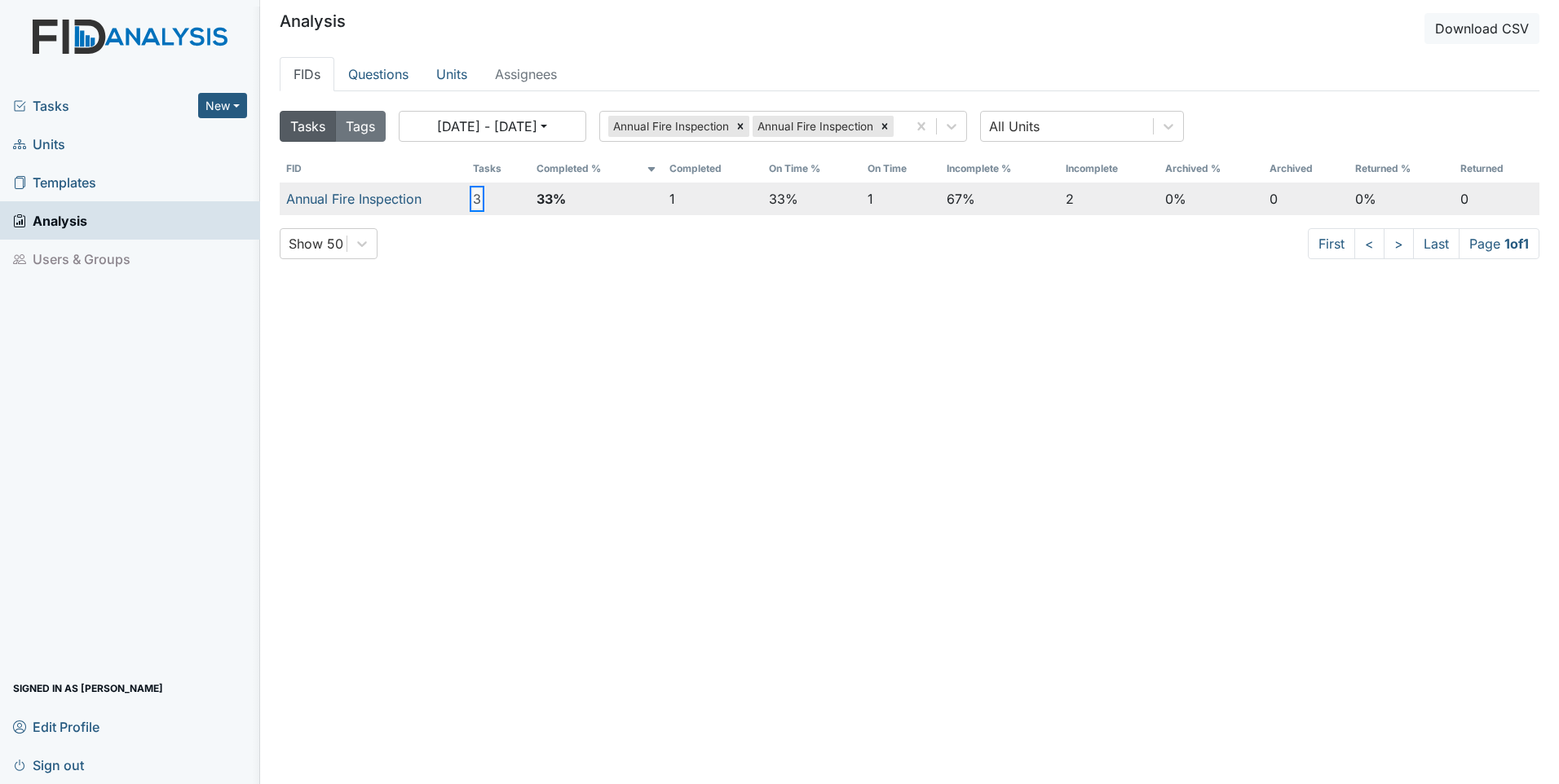
click at [473, 198] on button "3" at bounding box center [477, 199] width 8 height 20
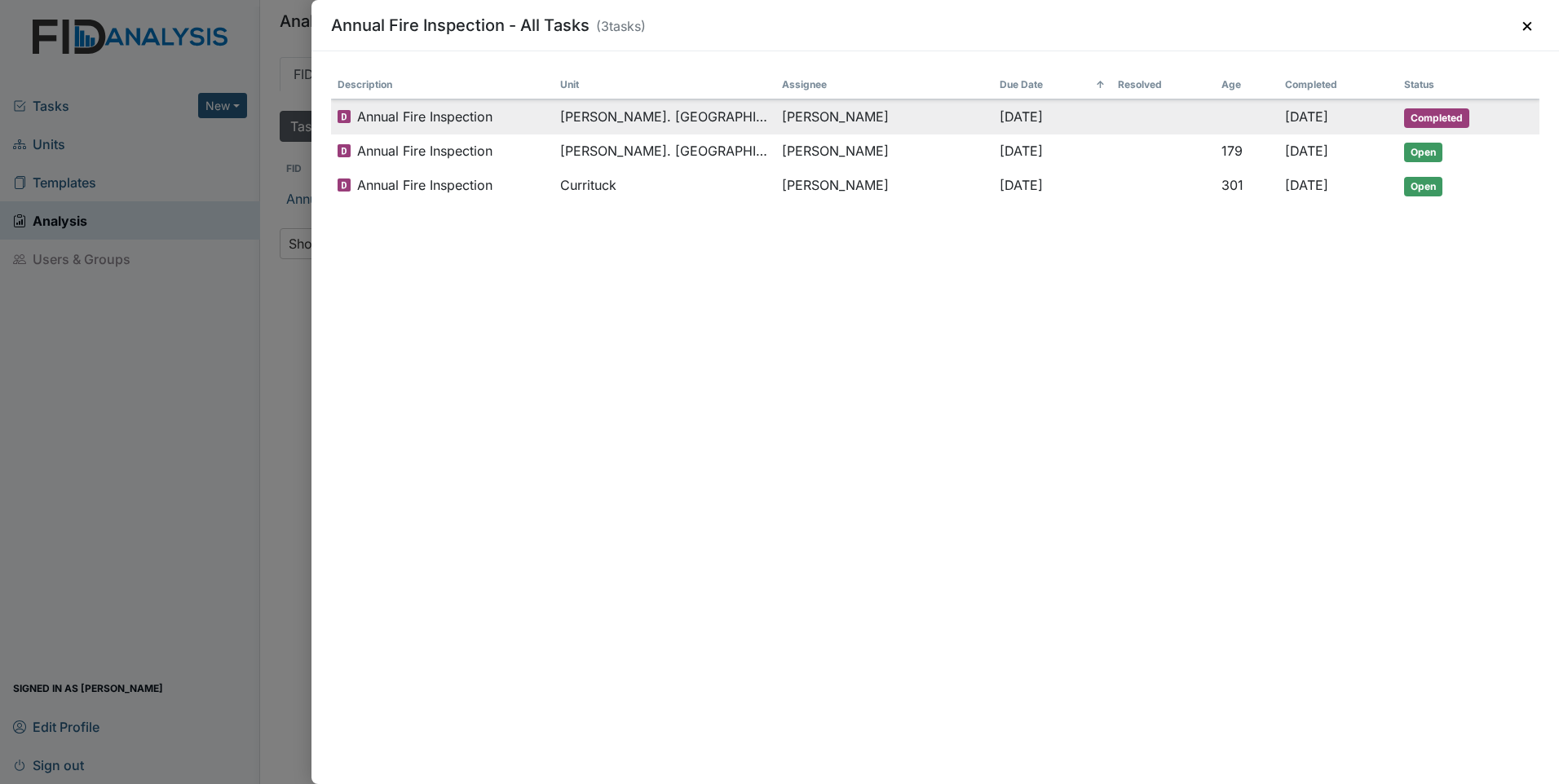
click at [424, 129] on td "Annual Fire Inspection" at bounding box center [442, 117] width 222 height 35
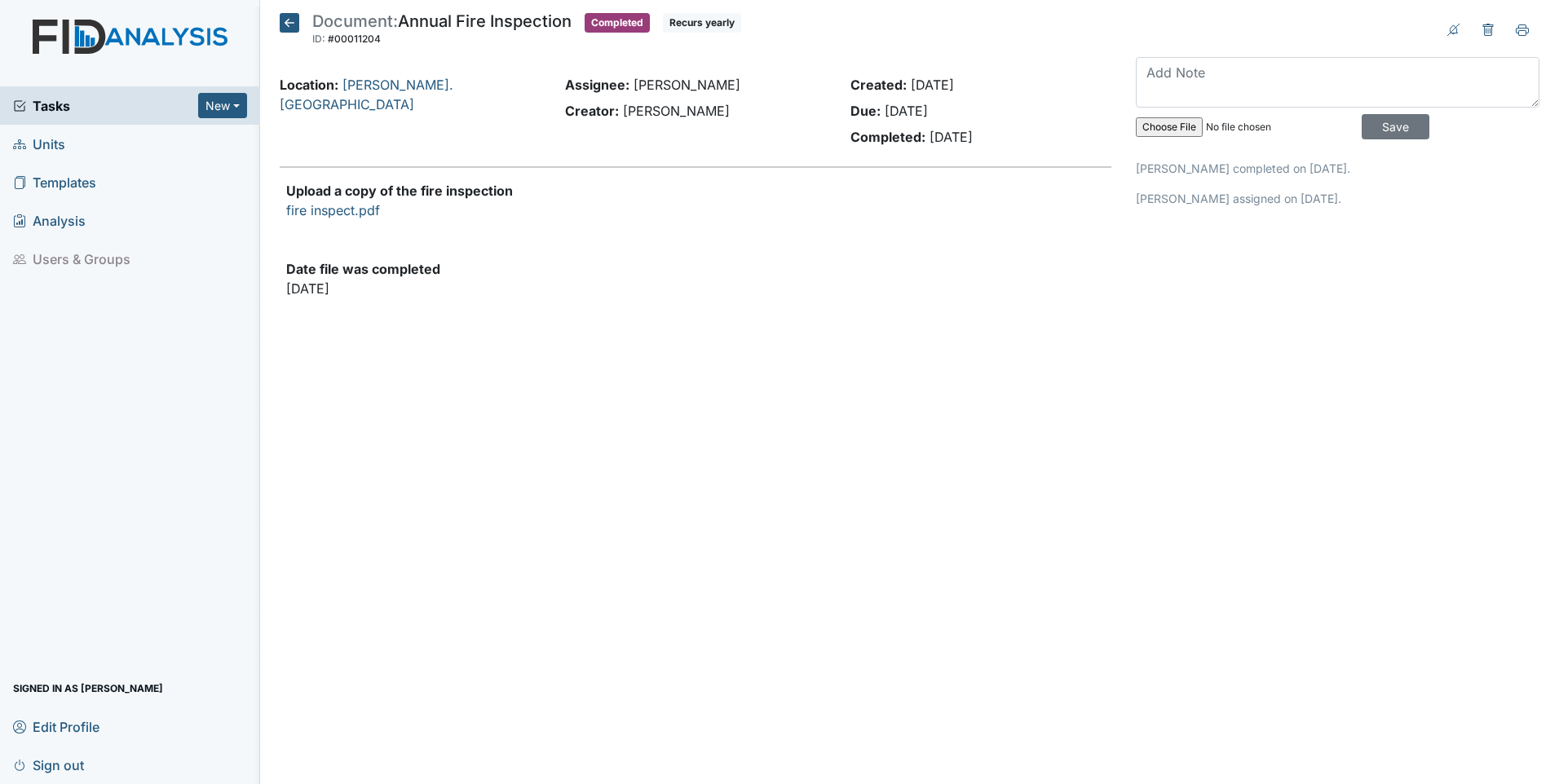
click at [281, 33] on h5 "Document: Annual Fire Inspection ID: #00011204 Completed Recurs yearly Autosavi…" at bounding box center [510, 31] width 461 height 36
click at [285, 24] on icon at bounding box center [290, 23] width 20 height 20
